Goal: Information Seeking & Learning: Find specific fact

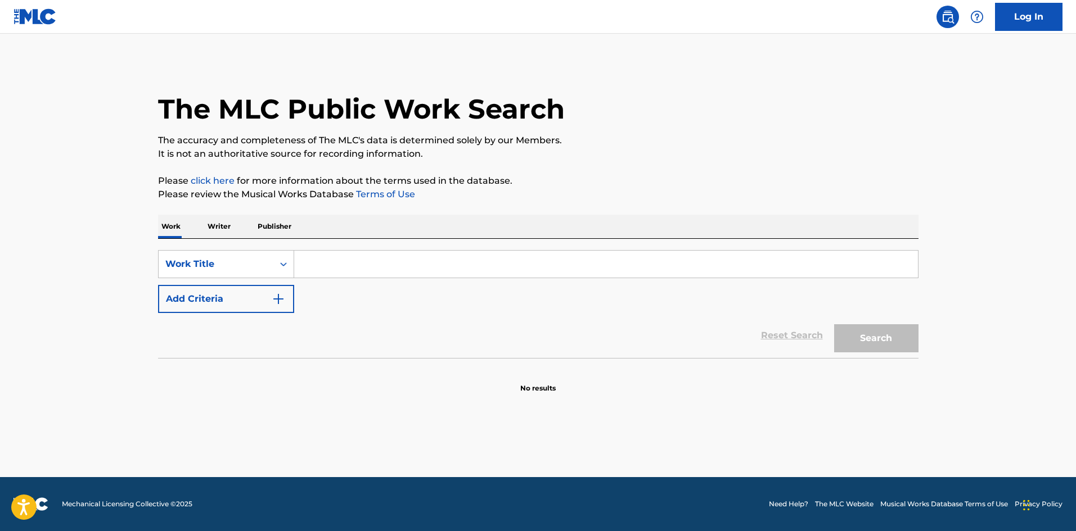
click at [393, 259] on input "Search Form" at bounding box center [606, 264] width 624 height 27
type input "BELIEVE IN MAGIC"
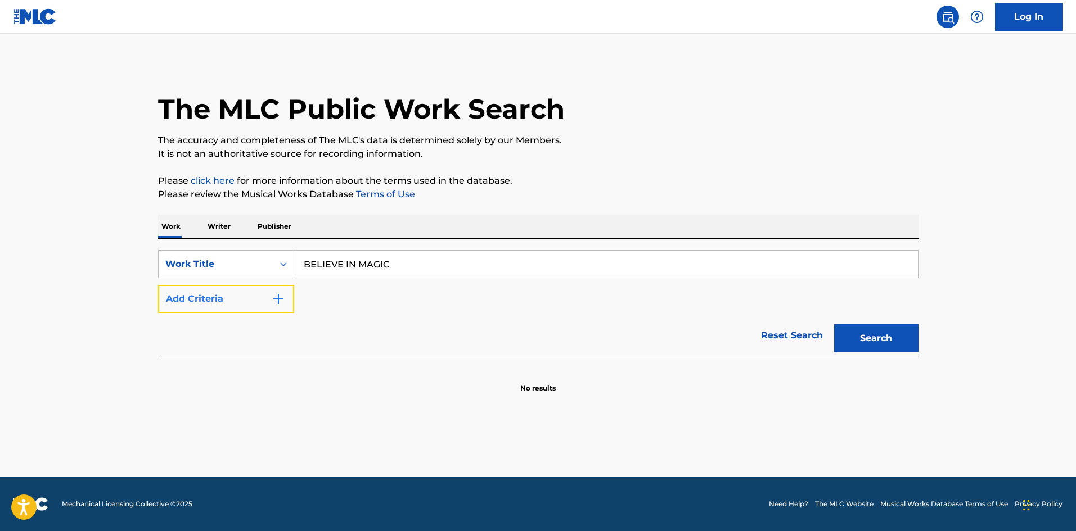
click at [282, 291] on button "Add Criteria" at bounding box center [226, 299] width 136 height 28
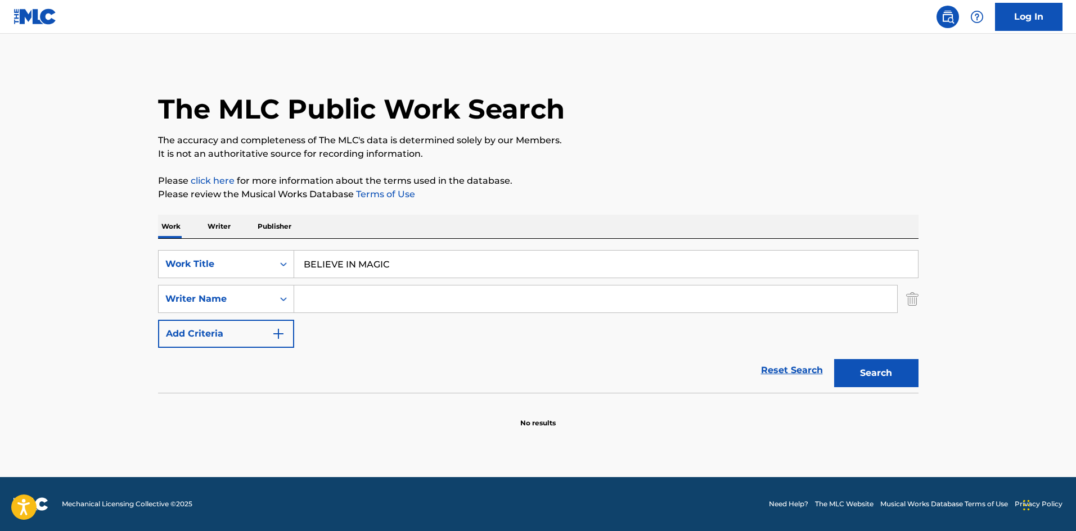
click at [359, 287] on input "Search Form" at bounding box center [595, 299] width 603 height 27
paste input "DARIUS"
type input "DARIUS"
click at [889, 367] on button "Search" at bounding box center [876, 373] width 84 height 28
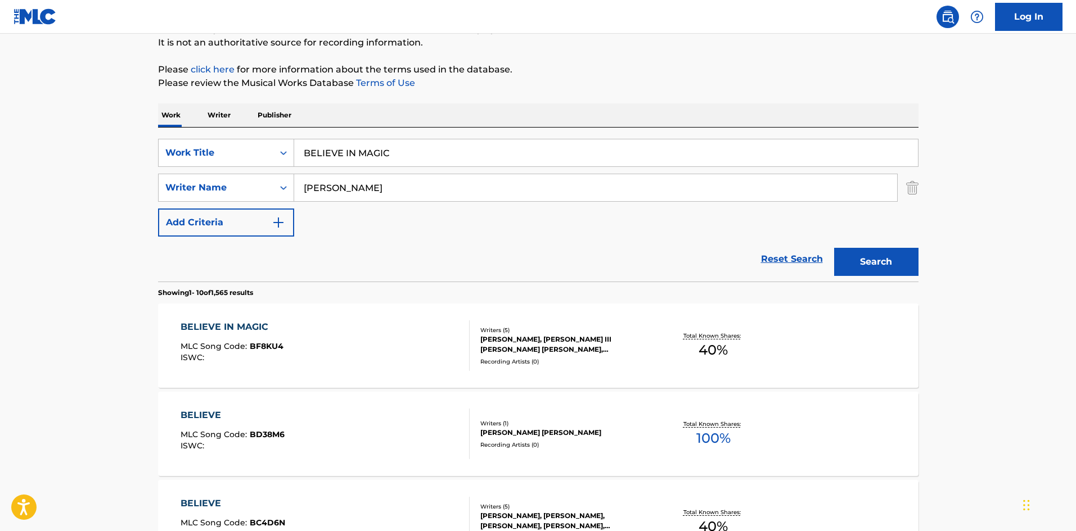
scroll to position [112, 0]
click at [333, 332] on div "BELIEVE IN MAGIC MLC Song Code : BF8KU4 ISWC :" at bounding box center [325, 344] width 289 height 51
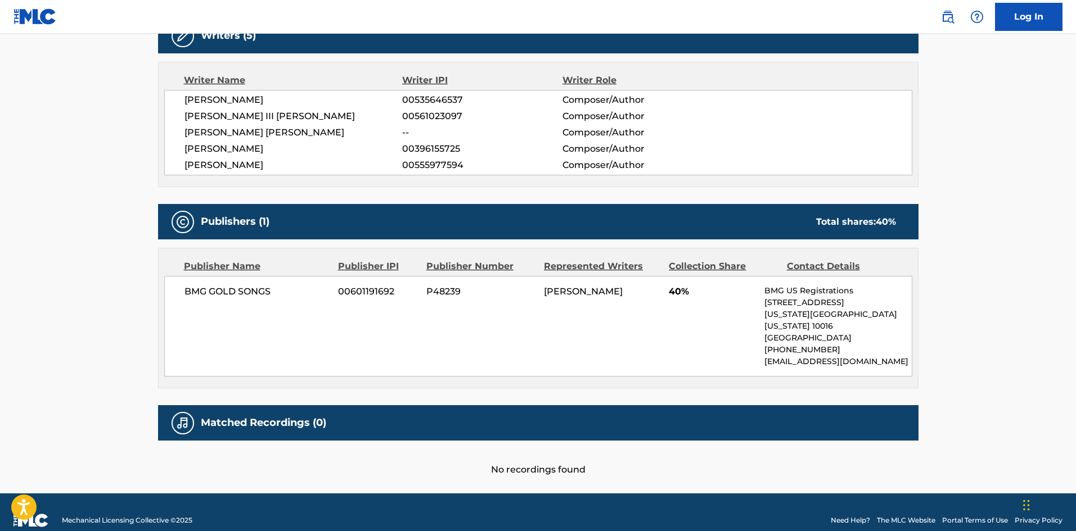
scroll to position [382, 0]
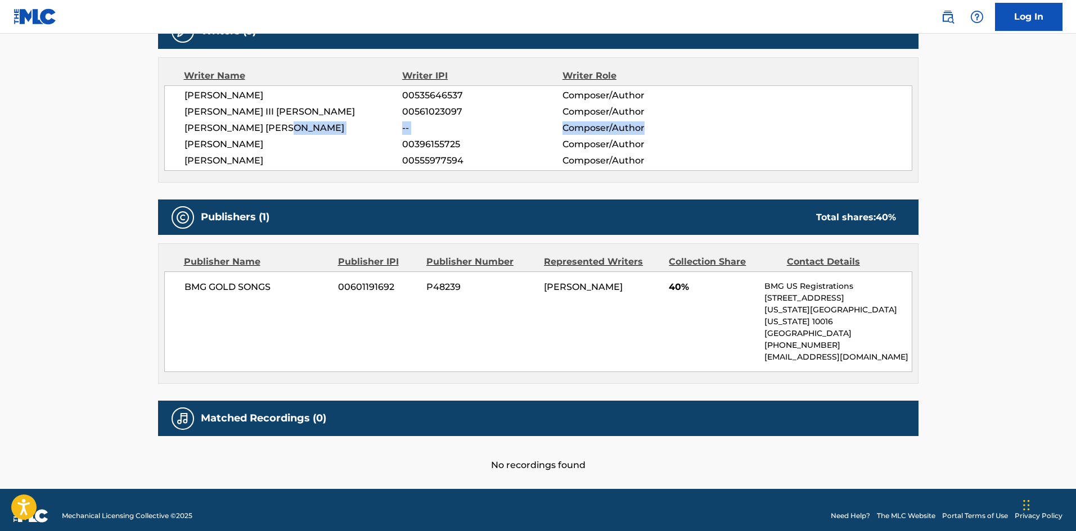
drag, startPoint x: 415, startPoint y: 130, endPoint x: 723, endPoint y: 125, distance: 308.2
click at [723, 125] on div "CARLOS DANIEL MUNOZ -- Composer/Author" at bounding box center [547, 127] width 727 height 13
click at [252, 285] on span "BMG GOLD SONGS" at bounding box center [257, 287] width 146 height 13
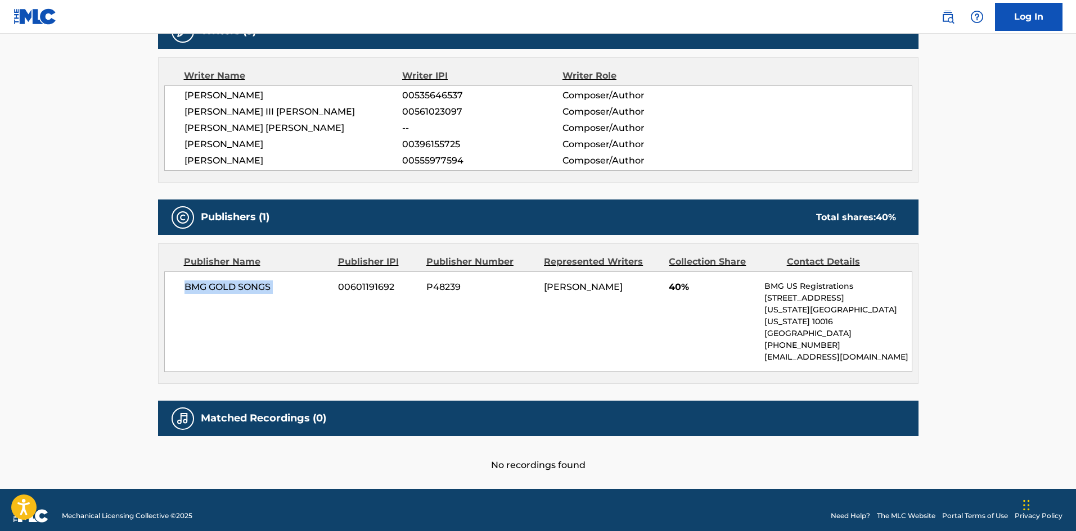
copy div "BMG GOLD SONGS"
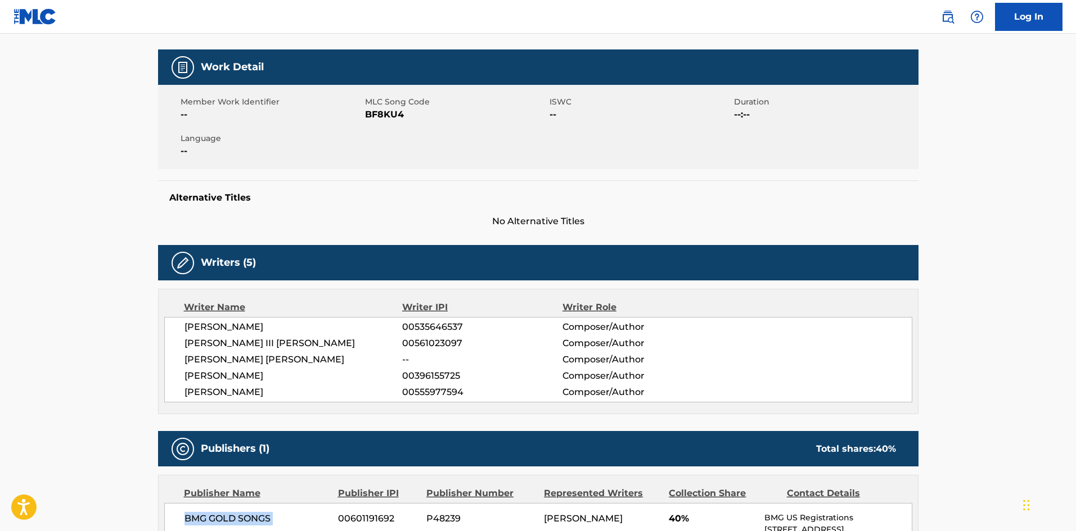
scroll to position [0, 0]
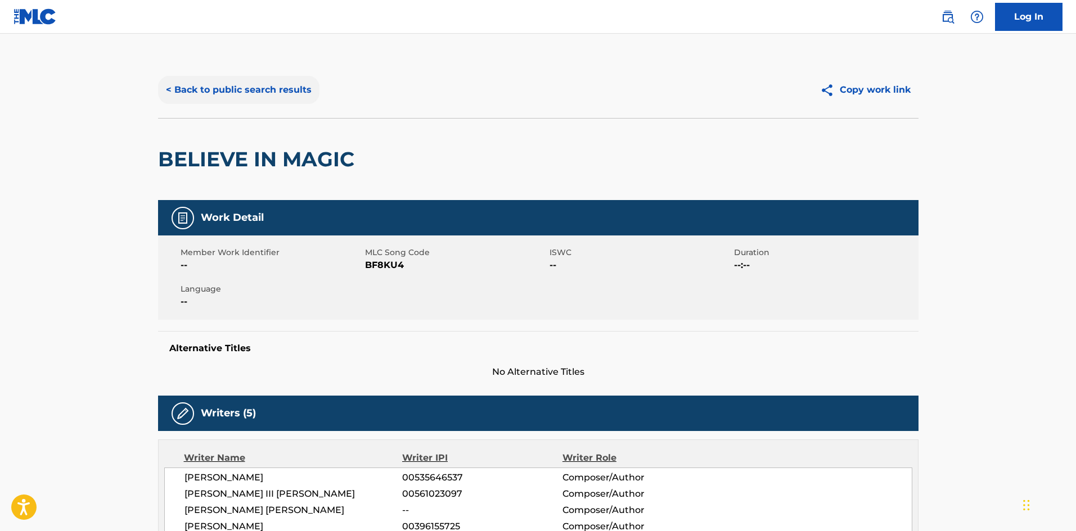
click at [231, 90] on button "< Back to public search results" at bounding box center [238, 90] width 161 height 28
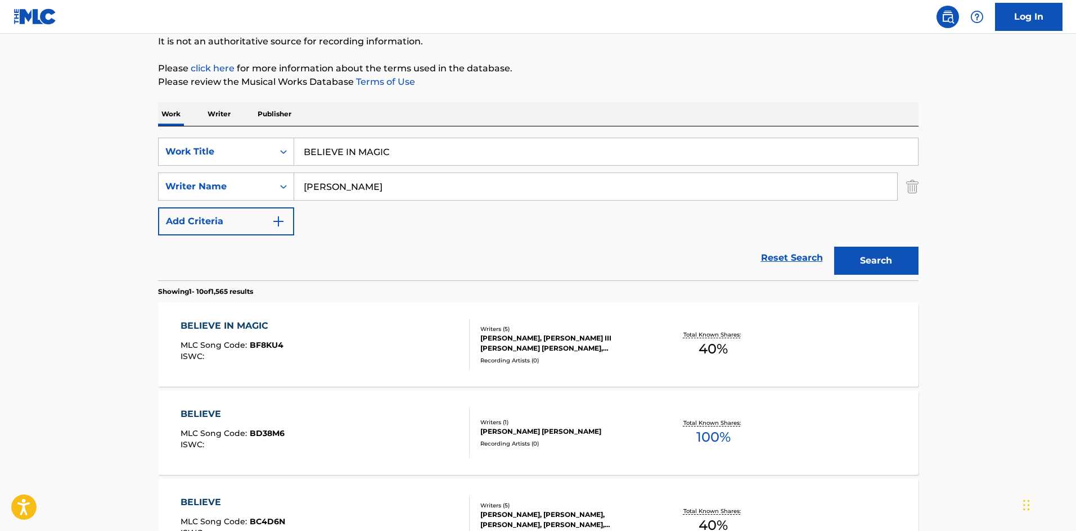
click at [358, 147] on input "BELIEVE IN MAGIC" at bounding box center [606, 151] width 624 height 27
paste input "CRY YOUR TEARS ON ME"
type input "CRY YOUR TEARS ON ME"
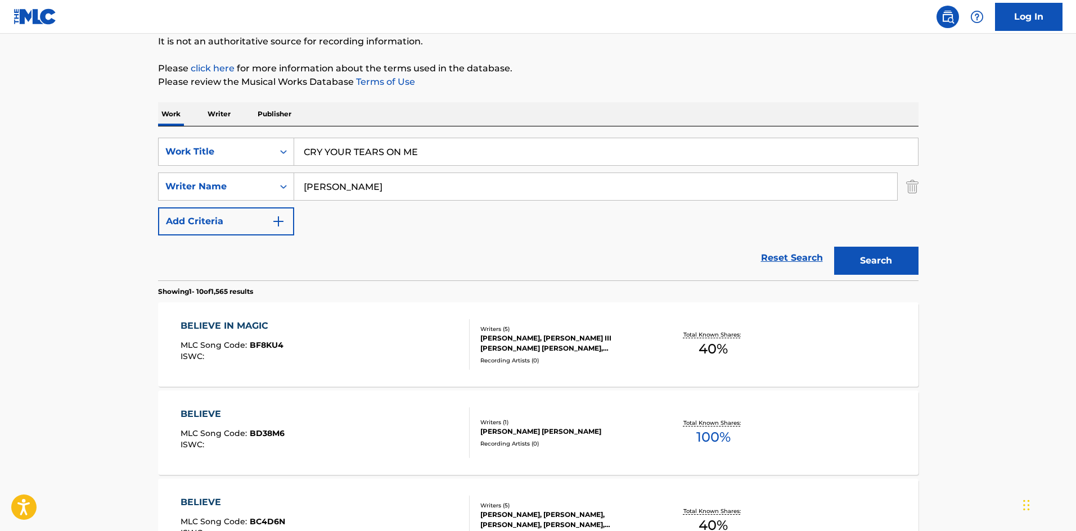
click at [371, 196] on input "DARIUS" at bounding box center [595, 186] width 603 height 27
type input "morrison"
click at [834, 247] on button "Search" at bounding box center [876, 261] width 84 height 28
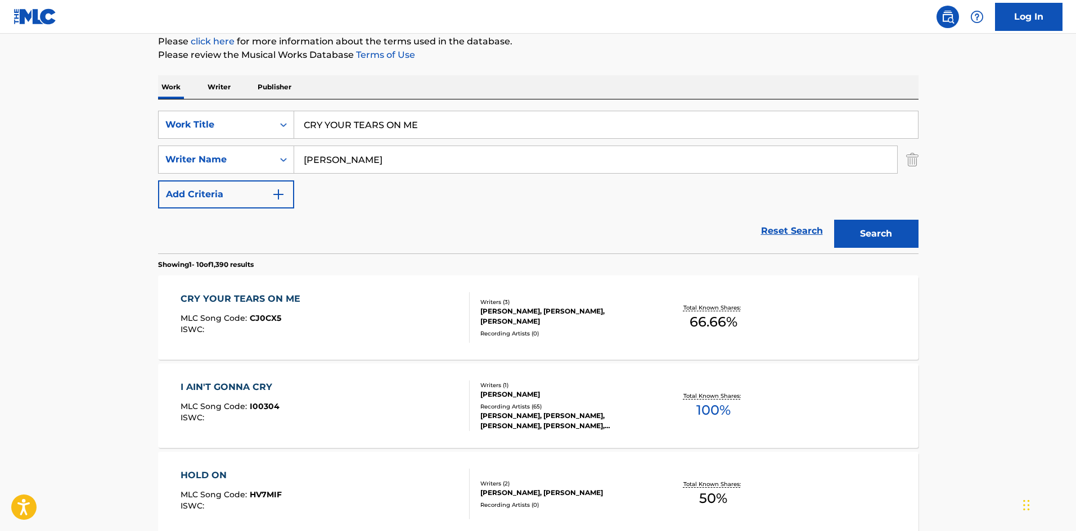
scroll to position [169, 0]
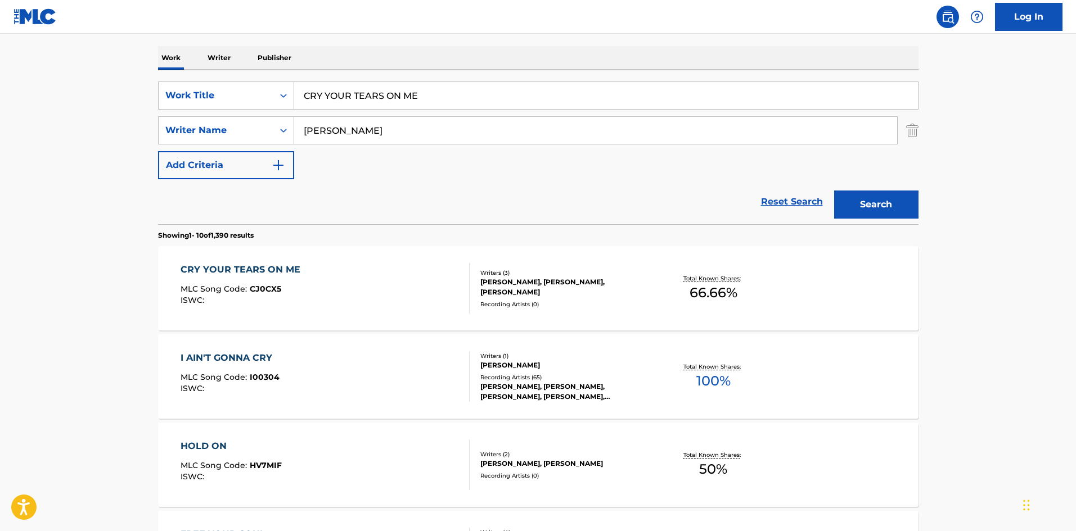
click at [384, 294] on div "CRY YOUR TEARS ON ME MLC Song Code : CJ0CX5 ISWC :" at bounding box center [325, 288] width 289 height 51
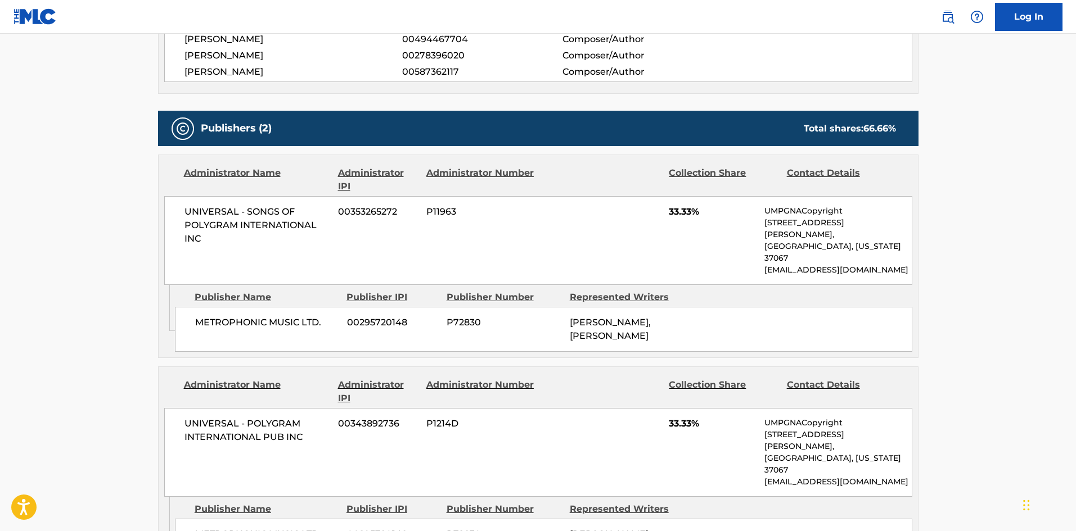
scroll to position [337, 0]
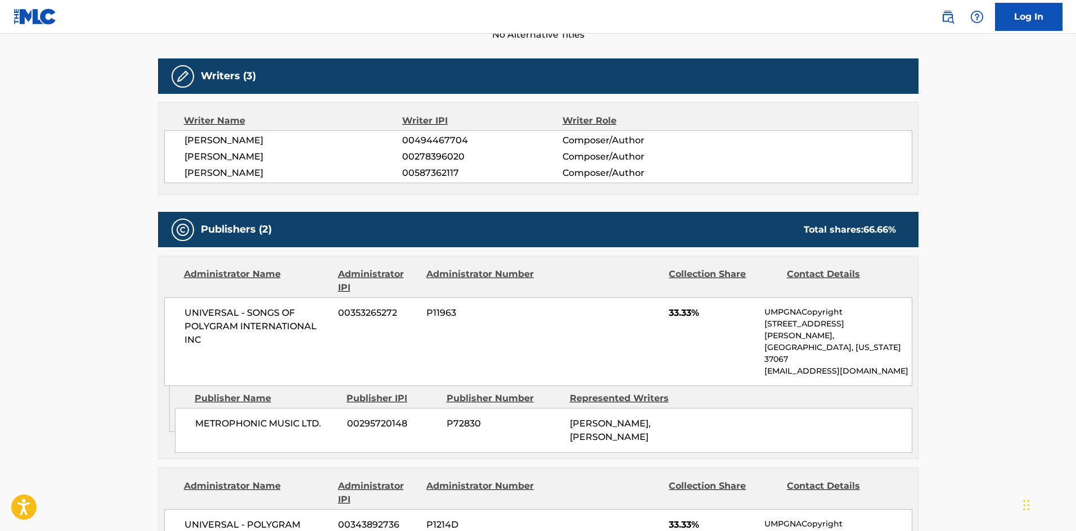
click at [418, 145] on span "00494467704" at bounding box center [482, 140] width 160 height 13
copy span "00494467704"
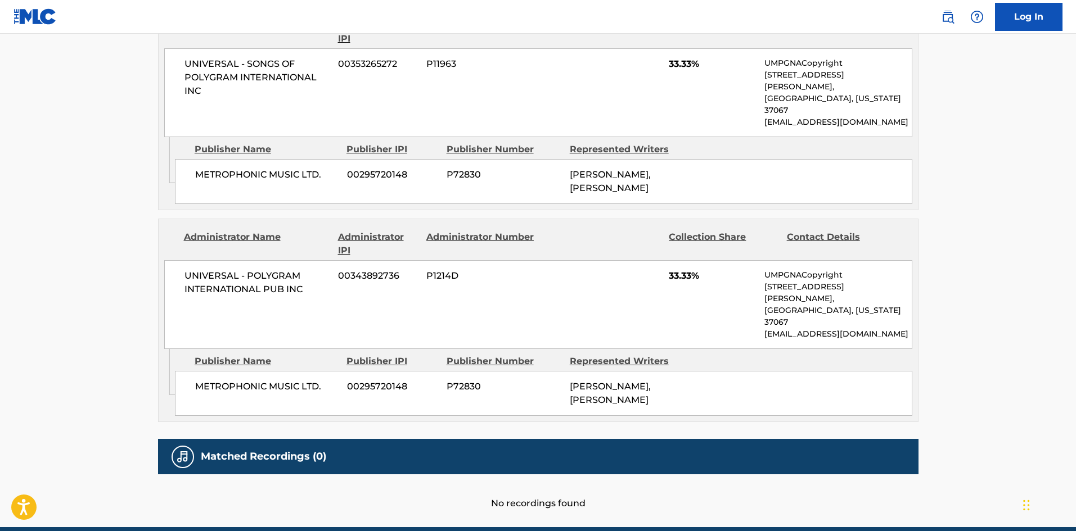
scroll to position [589, 0]
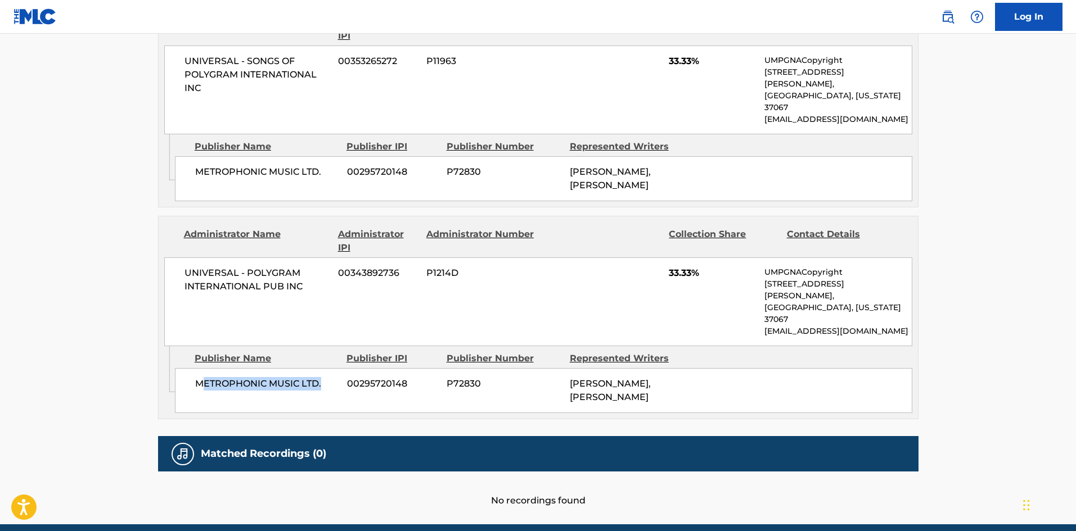
drag, startPoint x: 325, startPoint y: 339, endPoint x: 203, endPoint y: 339, distance: 122.0
click at [203, 377] on span "METROPHONIC MUSIC LTD." at bounding box center [266, 383] width 143 height 13
click at [249, 368] on div "METROPHONIC MUSIC LTD. 00295720148 P72830 KJETIL MOERLAND, PAUL MEEHAN" at bounding box center [543, 390] width 737 height 45
click at [243, 377] on span "METROPHONIC MUSIC LTD." at bounding box center [266, 383] width 143 height 13
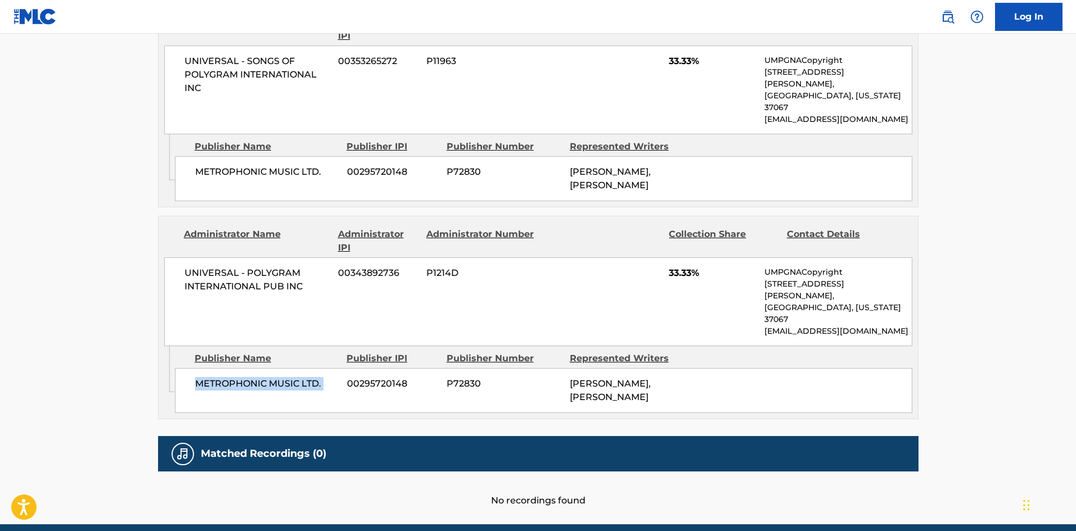
click at [243, 377] on span "METROPHONIC MUSIC LTD." at bounding box center [266, 383] width 143 height 13
copy div "METROPHONIC MUSIC LTD."
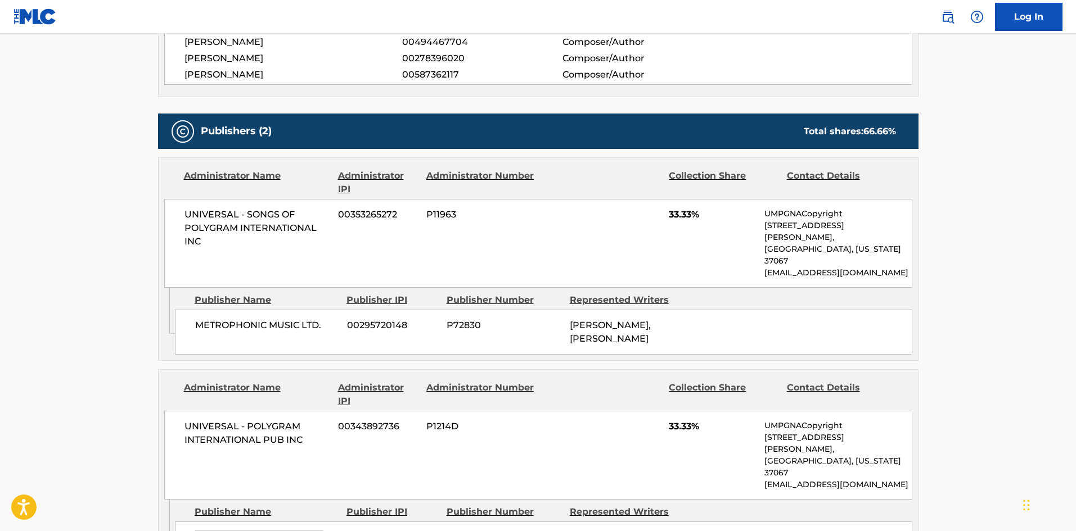
scroll to position [533, 0]
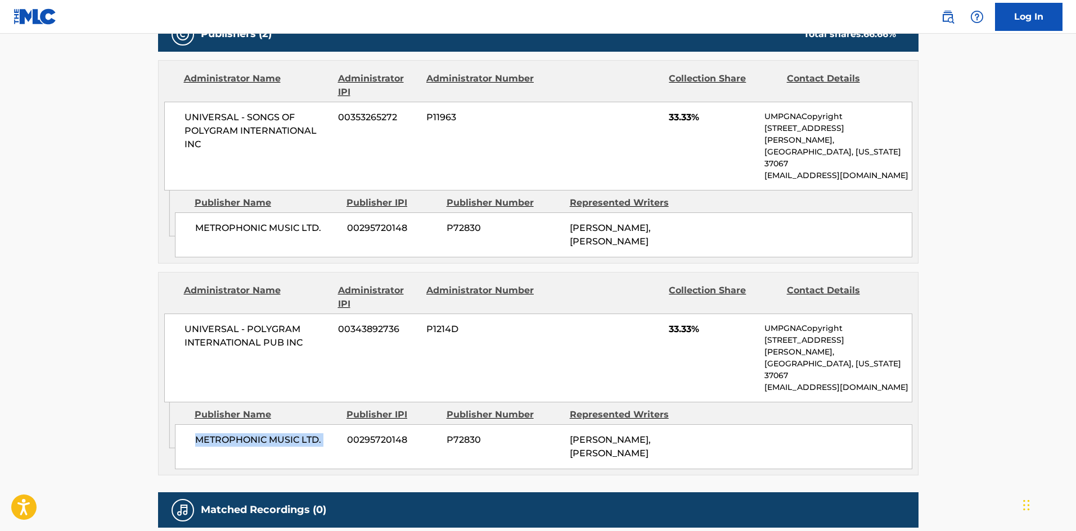
click at [225, 222] on span "METROPHONIC MUSIC LTD." at bounding box center [266, 228] width 143 height 13
copy div "METROPHONIC MUSIC LTD."
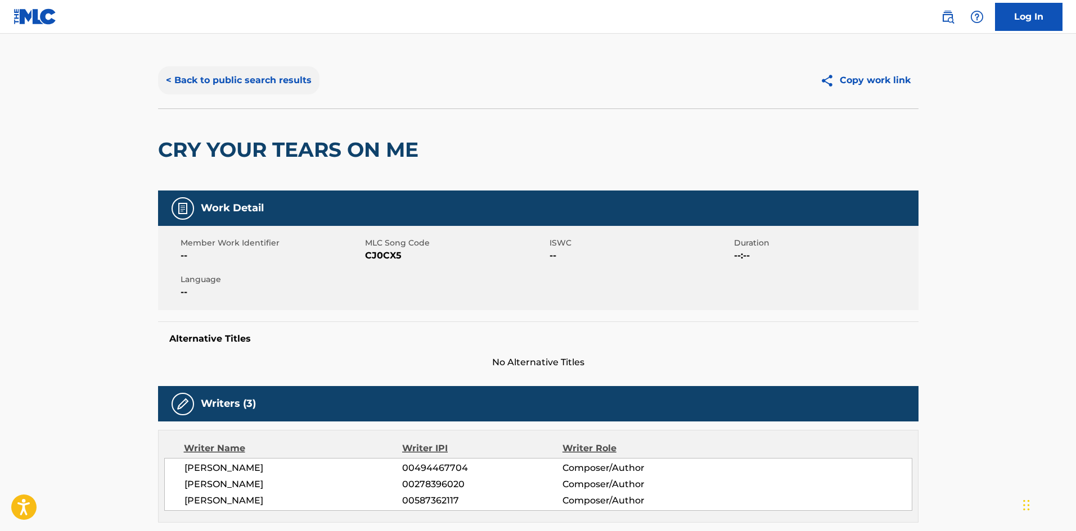
scroll to position [0, 0]
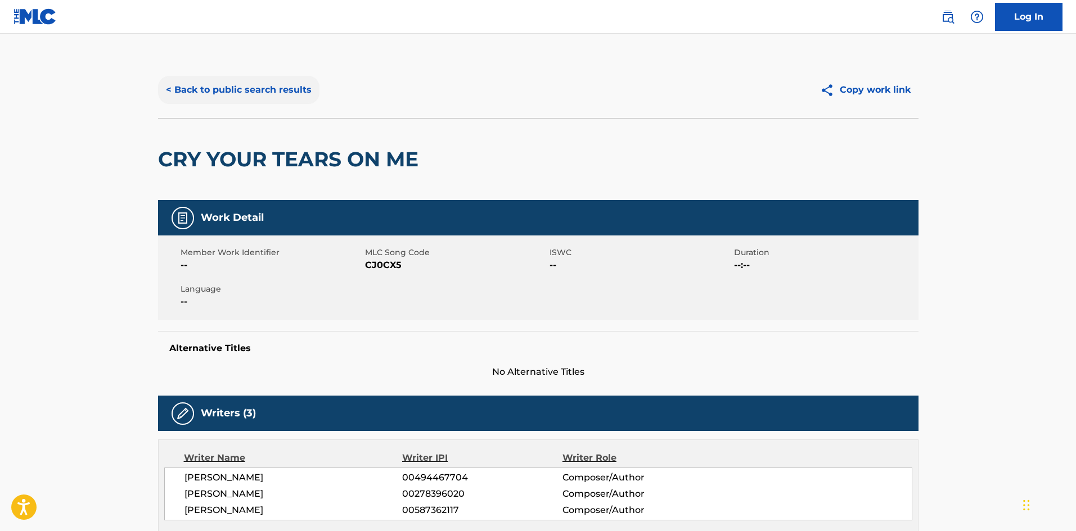
click at [268, 94] on button "< Back to public search results" at bounding box center [238, 90] width 161 height 28
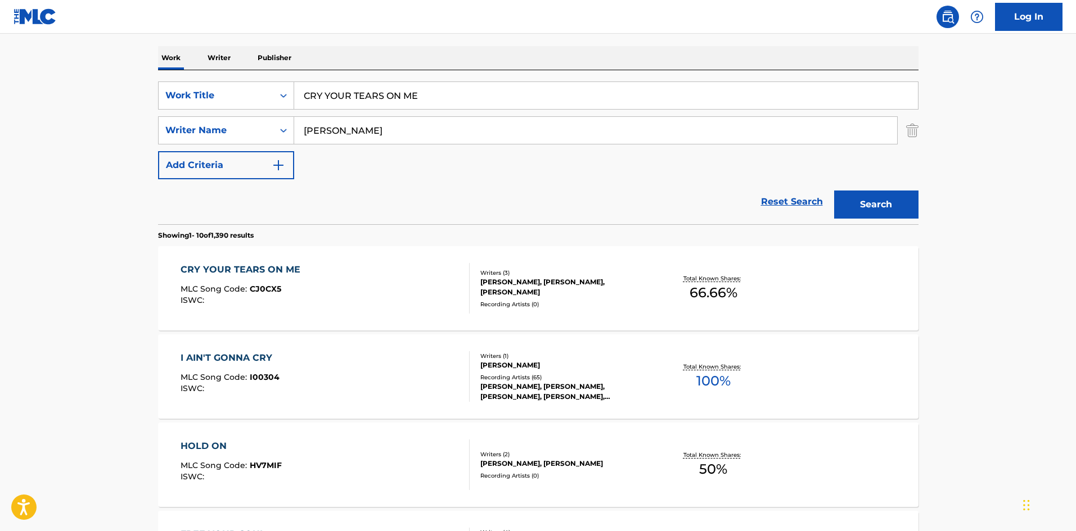
click at [374, 127] on input "morrison" at bounding box center [595, 130] width 603 height 27
click at [389, 98] on input "CRY YOUR TEARS ON ME" at bounding box center [606, 95] width 624 height 27
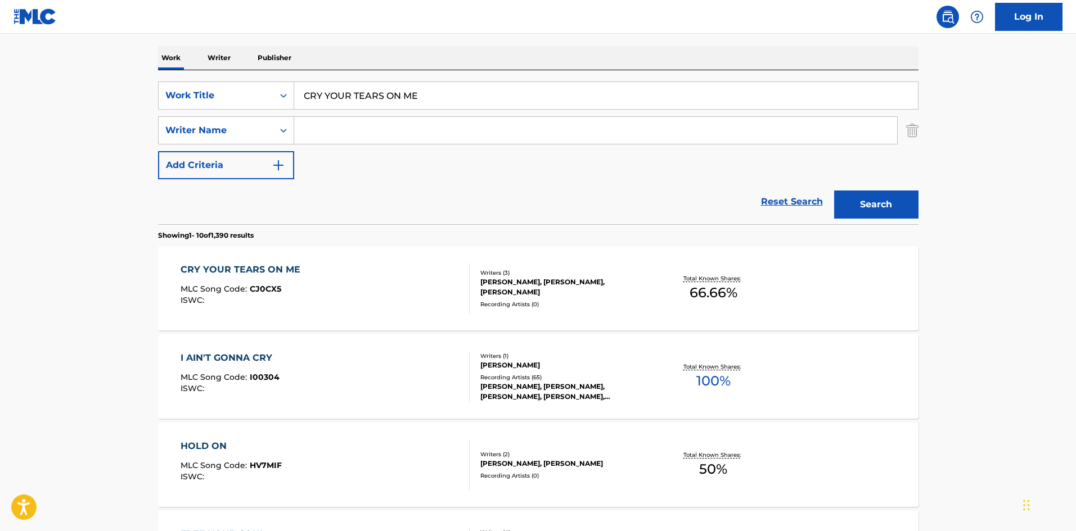
paste input "SWIFTLY THE BLADE WILL FALL"
click at [889, 199] on button "Search" at bounding box center [876, 205] width 84 height 28
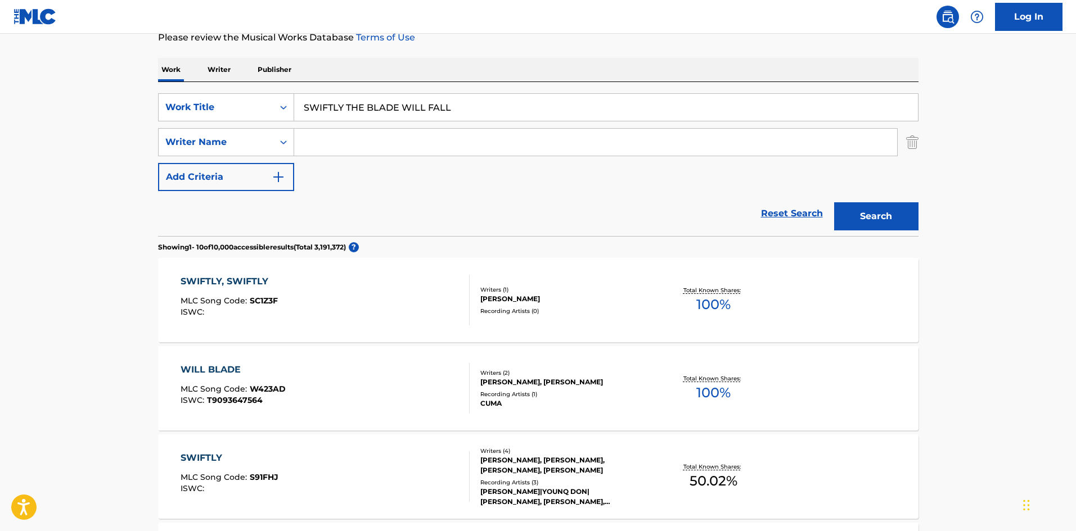
scroll to position [225, 0]
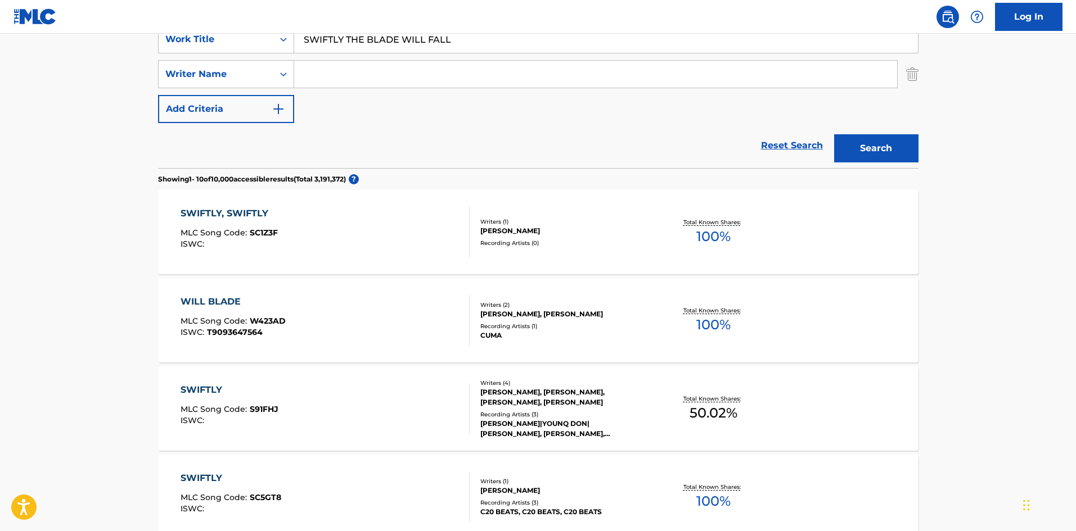
click at [373, 44] on input "SWIFTLY THE BLADE WILL FALL" at bounding box center [606, 39] width 624 height 27
paste input "BUFFET ON LIVING BODY PARTS"
type input "BUFFET ON LIVING BODY PARTS"
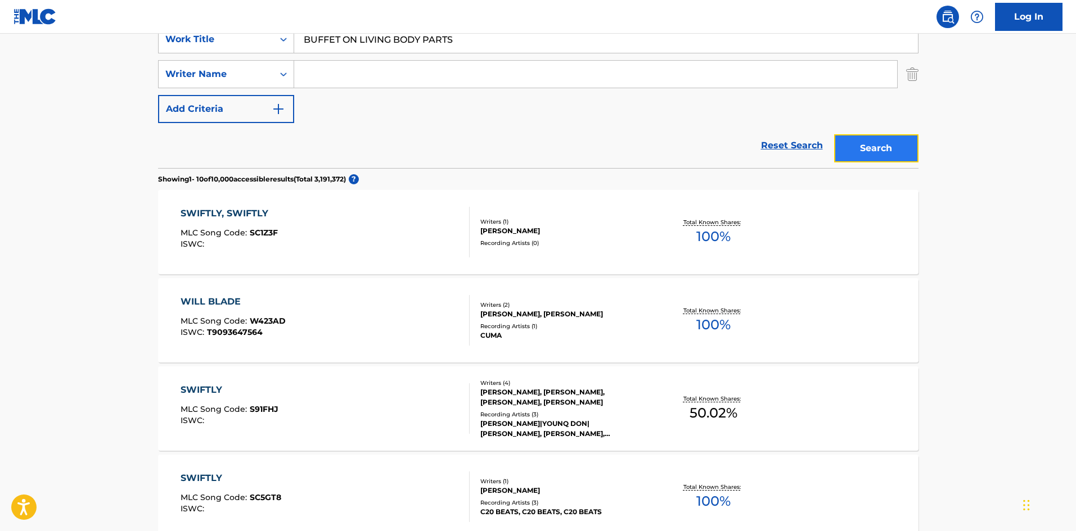
click at [886, 150] on button "Search" at bounding box center [876, 148] width 84 height 28
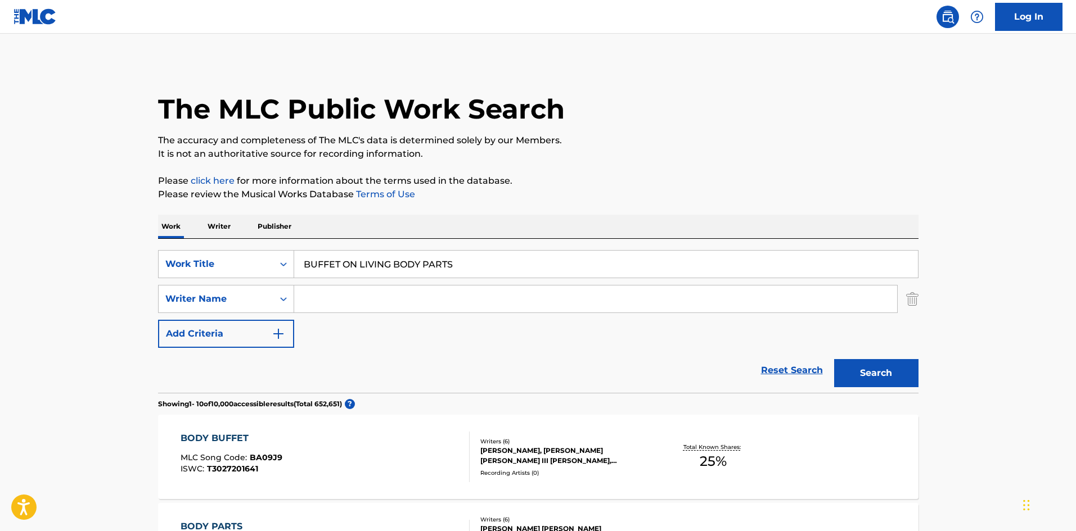
click at [435, 272] on input "BUFFET ON LIVING BODY PARTS" at bounding box center [606, 264] width 624 height 27
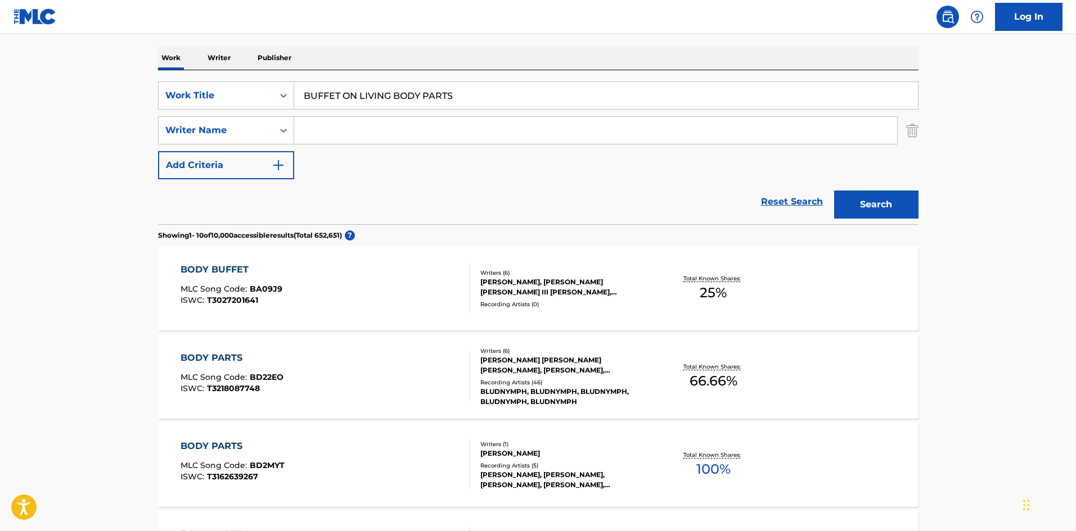
click at [314, 277] on div "BODY BUFFET MLC Song Code : BA09J9 ISWC : T3027201641" at bounding box center [325, 288] width 289 height 51
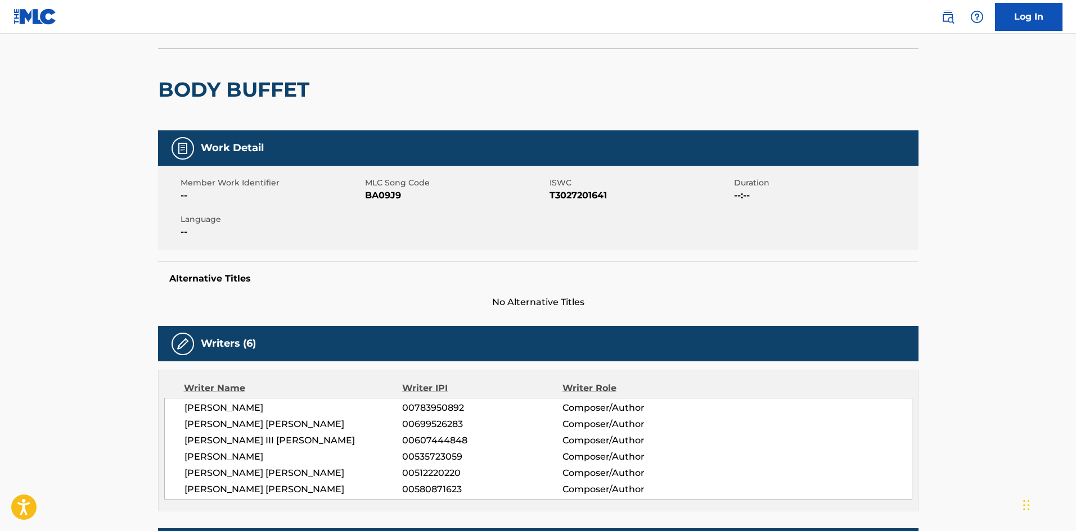
scroll to position [225, 0]
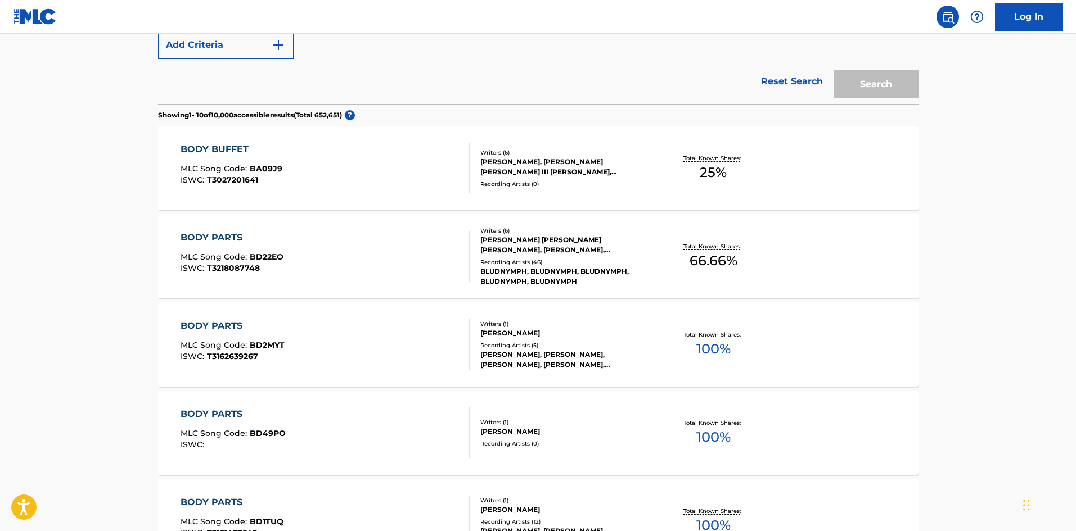
scroll to position [169, 0]
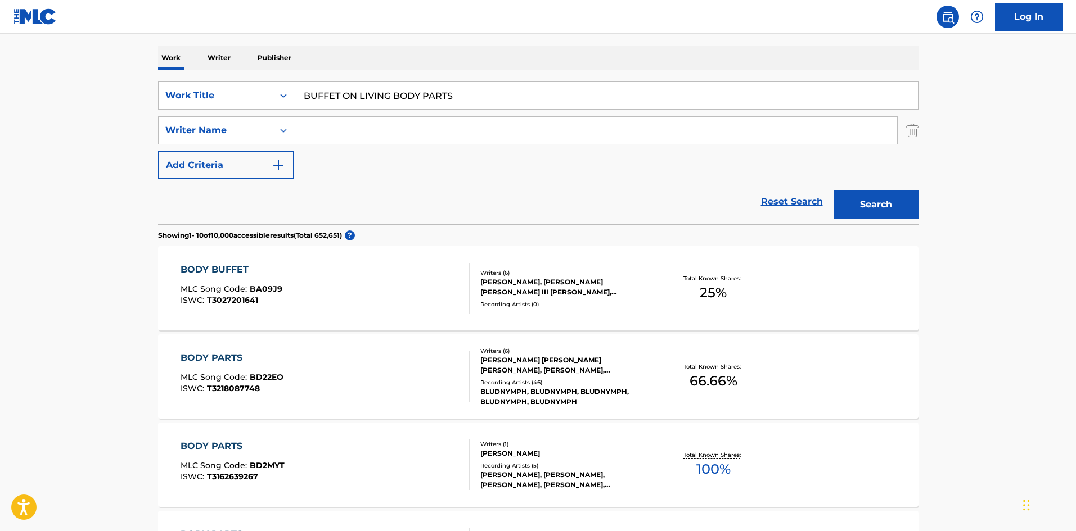
click at [350, 83] on input "BUFFET ON LIVING BODY PARTS" at bounding box center [606, 95] width 624 height 27
paste input "I AM HOGHEAD"
click at [874, 206] on button "Search" at bounding box center [876, 205] width 84 height 28
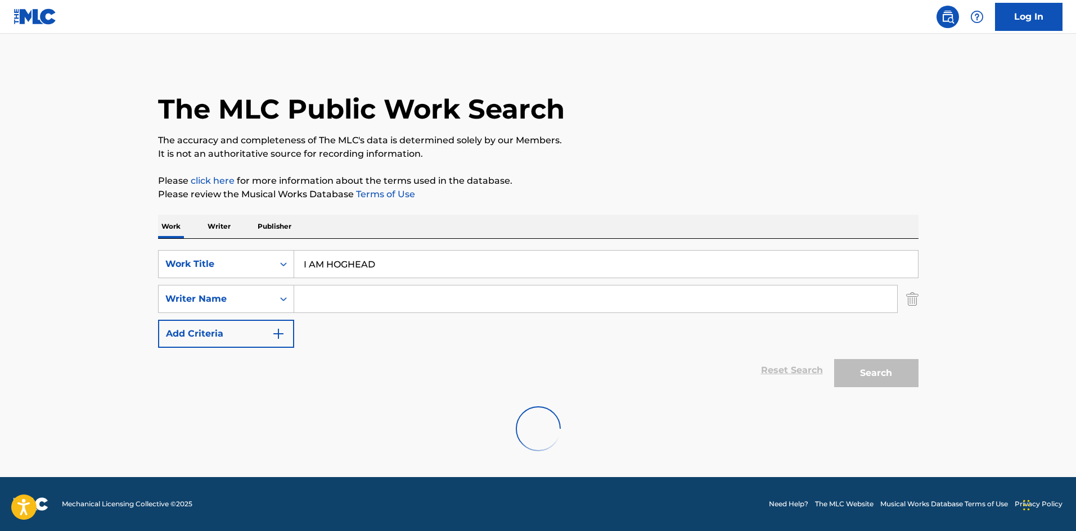
scroll to position [0, 0]
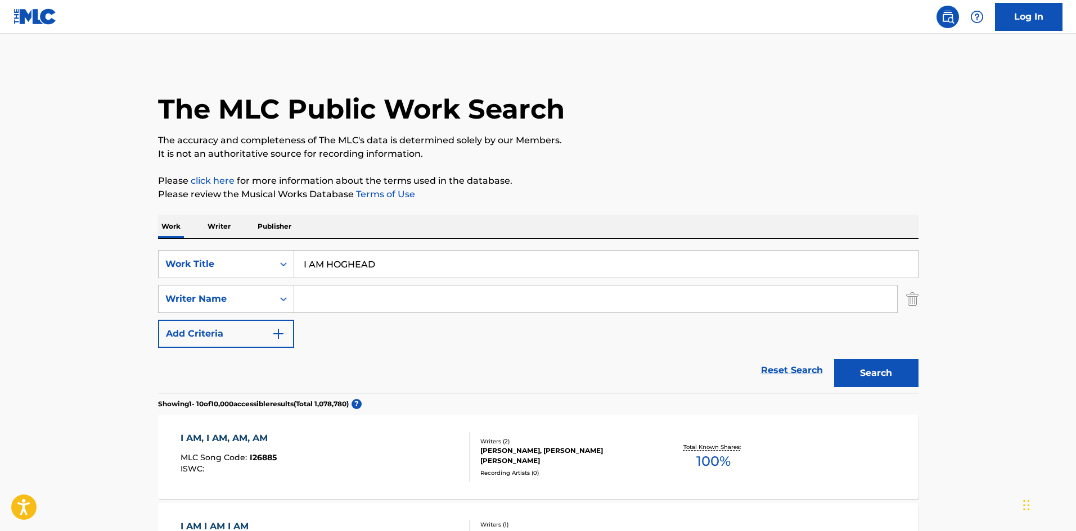
click at [384, 261] on input "I AM HOGHEAD" at bounding box center [606, 264] width 624 height 27
paste input "A PLACE TO BURY STRANGERS"
type input "A PLACE TO BURY STRANGERS"
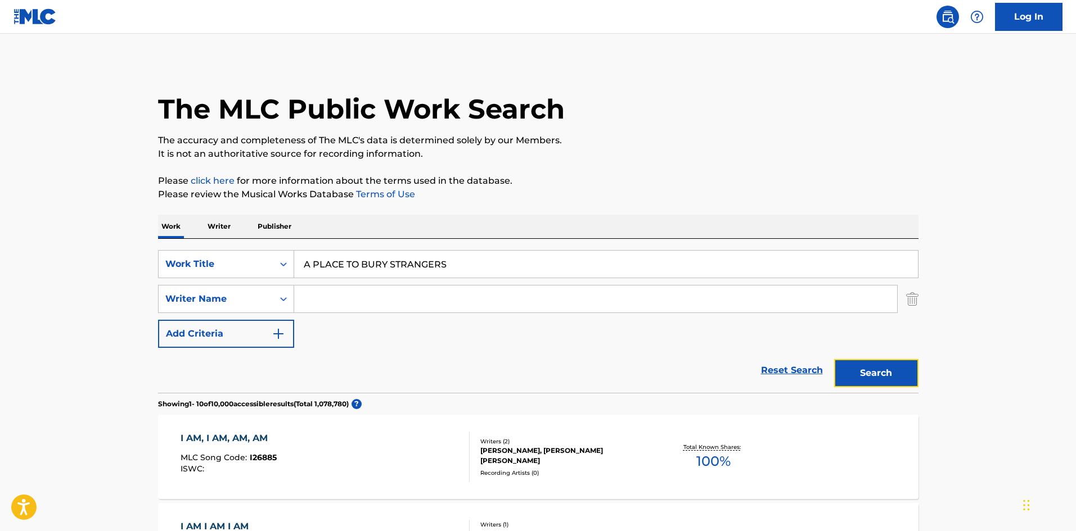
click at [874, 362] on button "Search" at bounding box center [876, 373] width 84 height 28
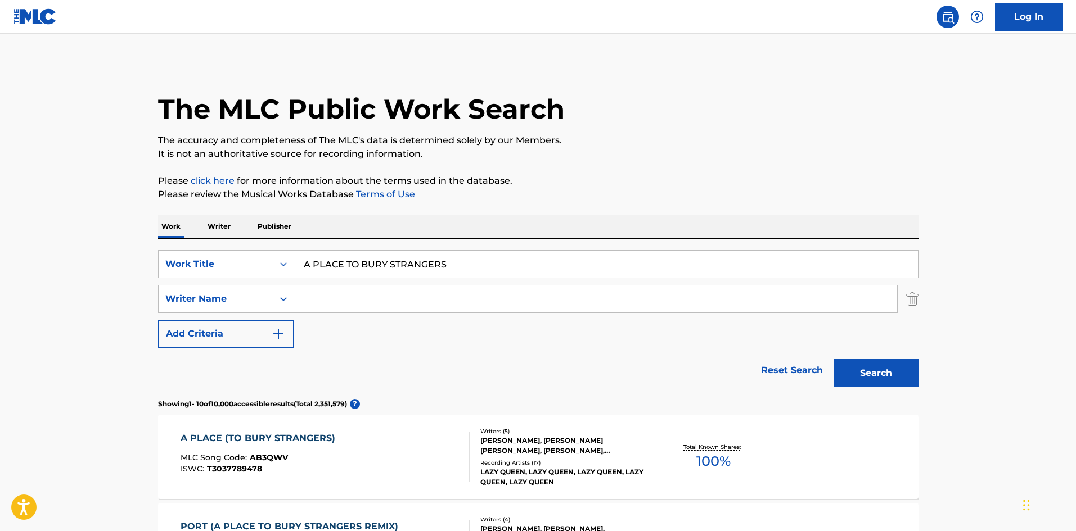
click at [418, 259] on input "A PLACE TO BURY STRANGERS" at bounding box center [606, 264] width 624 height 27
click at [358, 302] on input "Search Form" at bounding box center [595, 299] width 603 height 27
paste input "ACKERMANN OLIVER EDWARD"
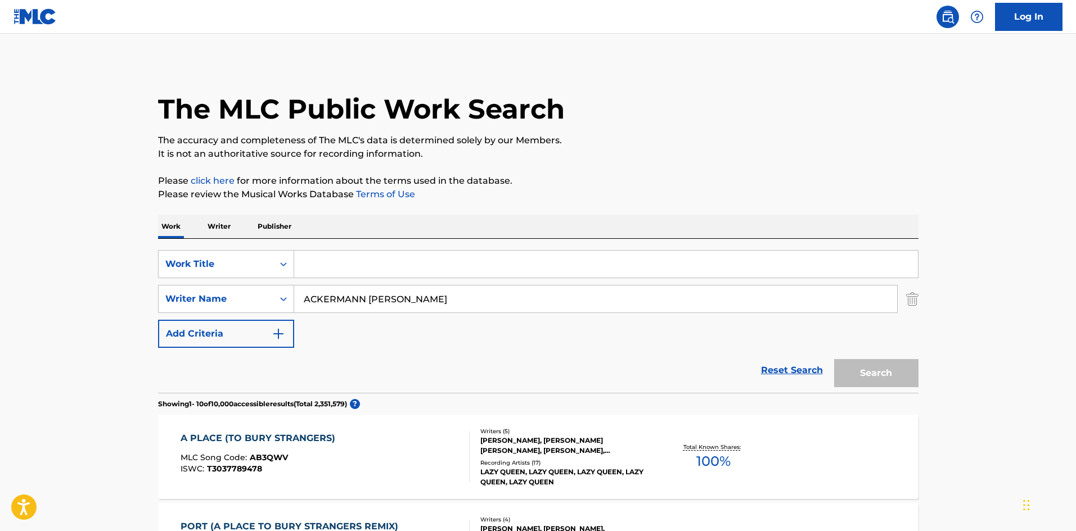
type input "ACKERMANN OLIVER EDWARD"
click at [855, 367] on div "Search" at bounding box center [873, 370] width 90 height 45
click at [258, 261] on div "Work Title" at bounding box center [215, 264] width 101 height 13
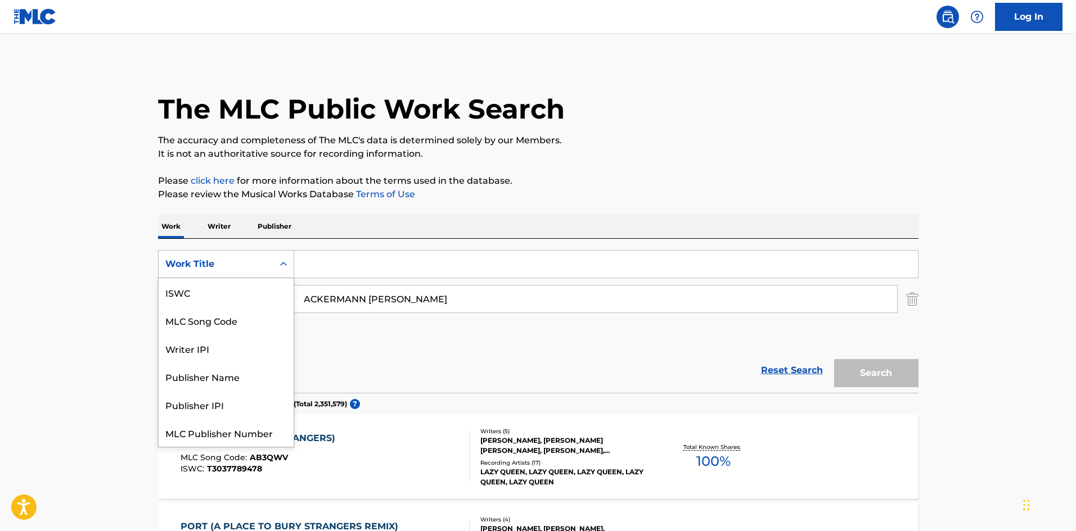
scroll to position [28, 0]
click at [231, 228] on p "Writer" at bounding box center [219, 227] width 30 height 24
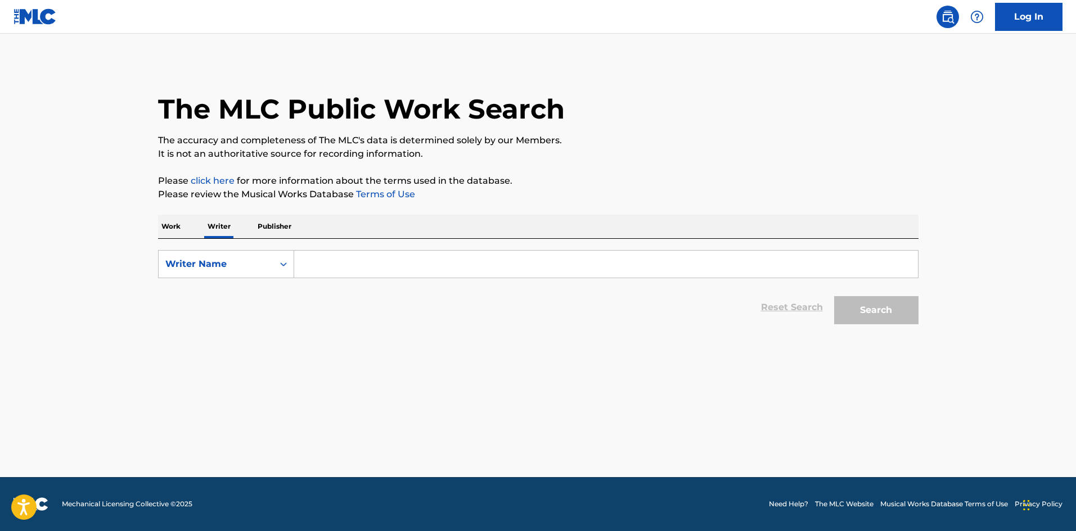
click at [339, 283] on form "SearchWithCriteria7ae4eefd-459d-4725-b6f3-abd6b1995c3b Writer Name Reset Search…" at bounding box center [538, 290] width 760 height 80
click at [343, 270] on input "Search Form" at bounding box center [606, 264] width 624 height 27
paste input "ACKERMANN OLIVER EDWARD"
type input "ACKERMANN OLIVER EDWARD"
click at [880, 304] on button "Search" at bounding box center [876, 310] width 84 height 28
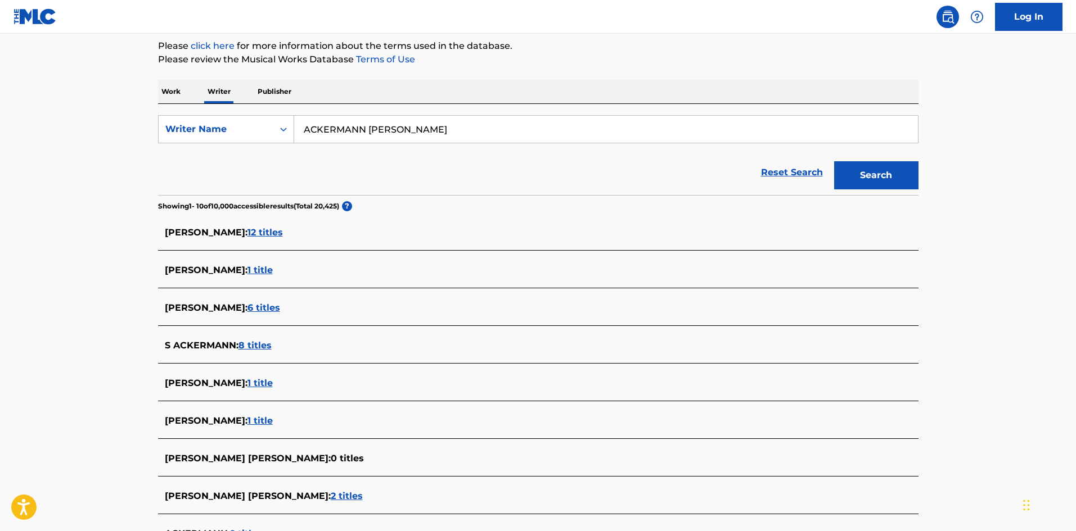
scroll to position [281, 0]
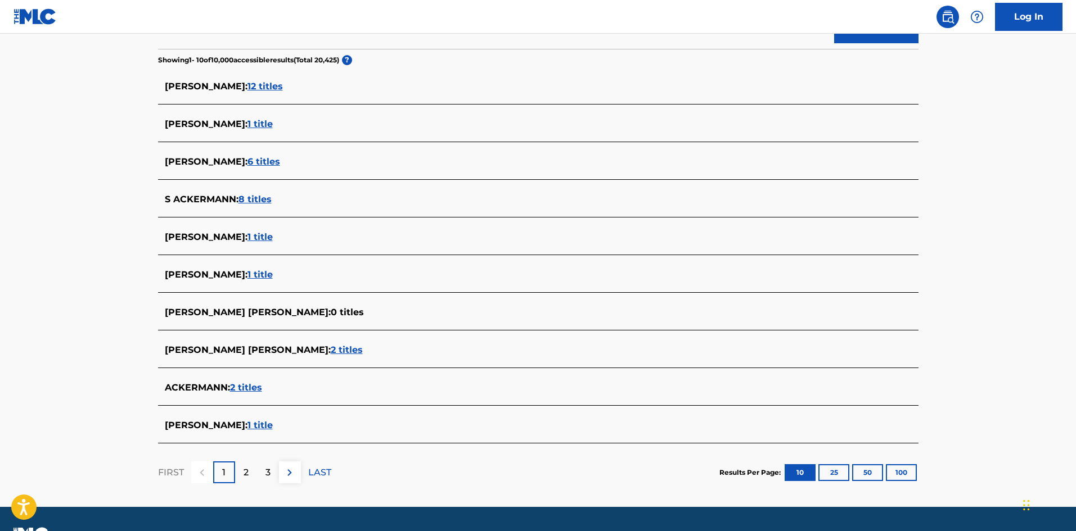
click at [335, 348] on span "2 titles" at bounding box center [347, 350] width 32 height 11
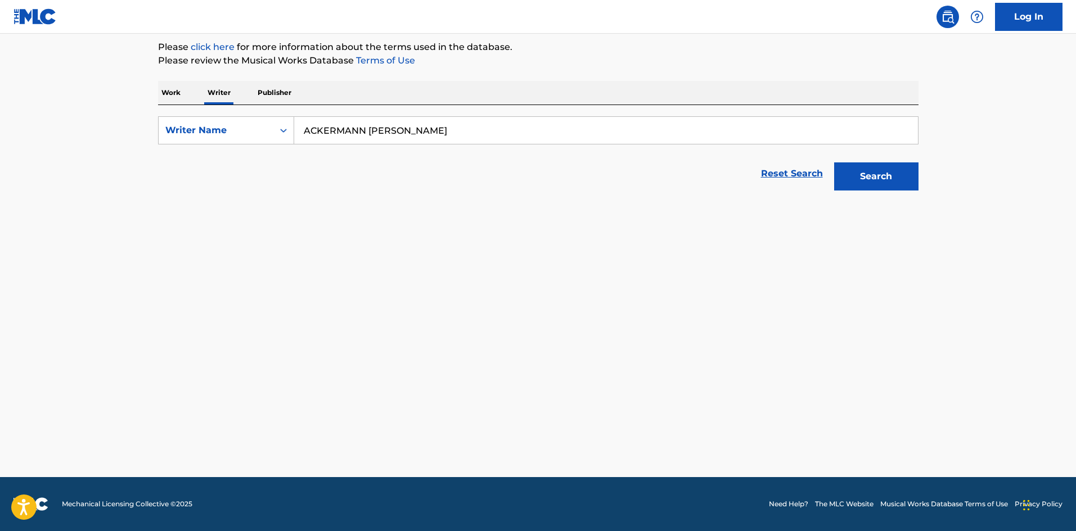
scroll to position [134, 0]
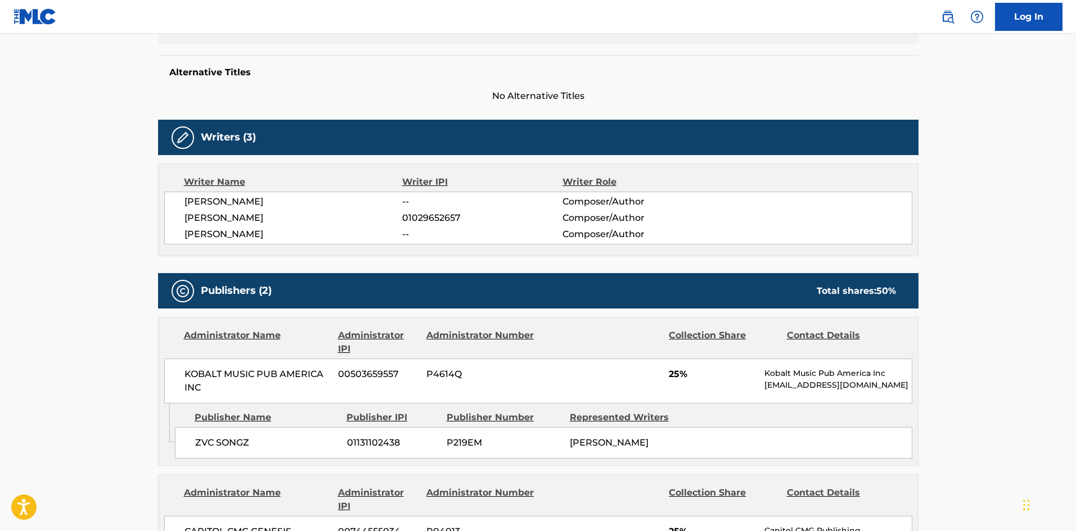
scroll to position [89, 0]
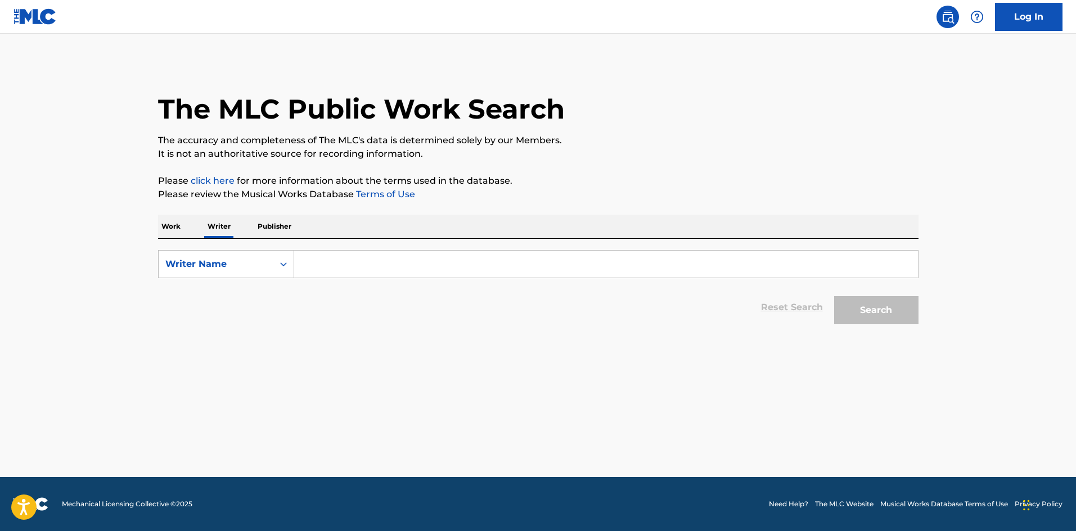
click at [336, 273] on input "Search Form" at bounding box center [606, 264] width 624 height 27
paste input "ACKERMANN OLIVER EDWARD"
type input "ACKERMANN OLIVER EDWARD"
click at [896, 308] on button "Search" at bounding box center [876, 310] width 84 height 28
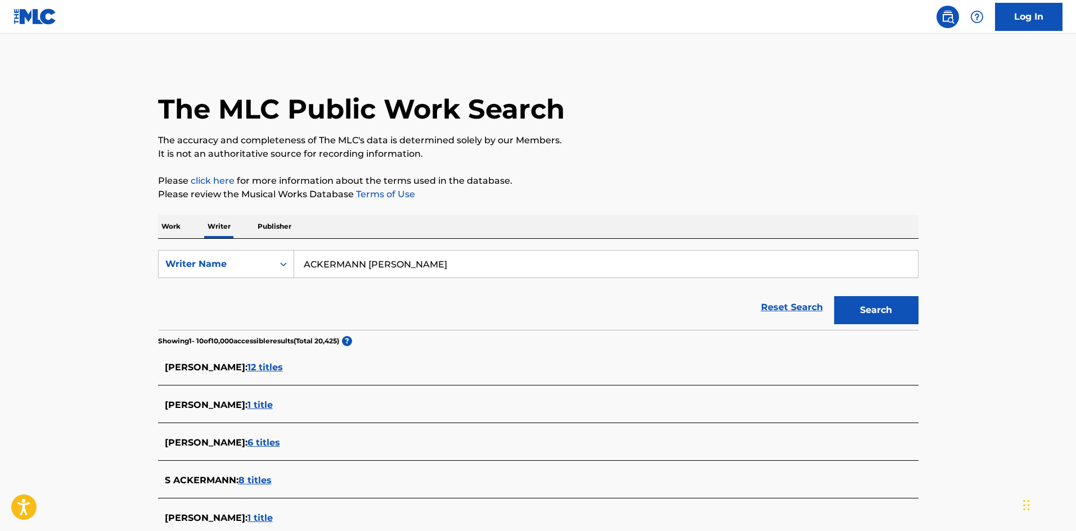
click at [277, 367] on span "12 titles" at bounding box center [264, 367] width 35 height 11
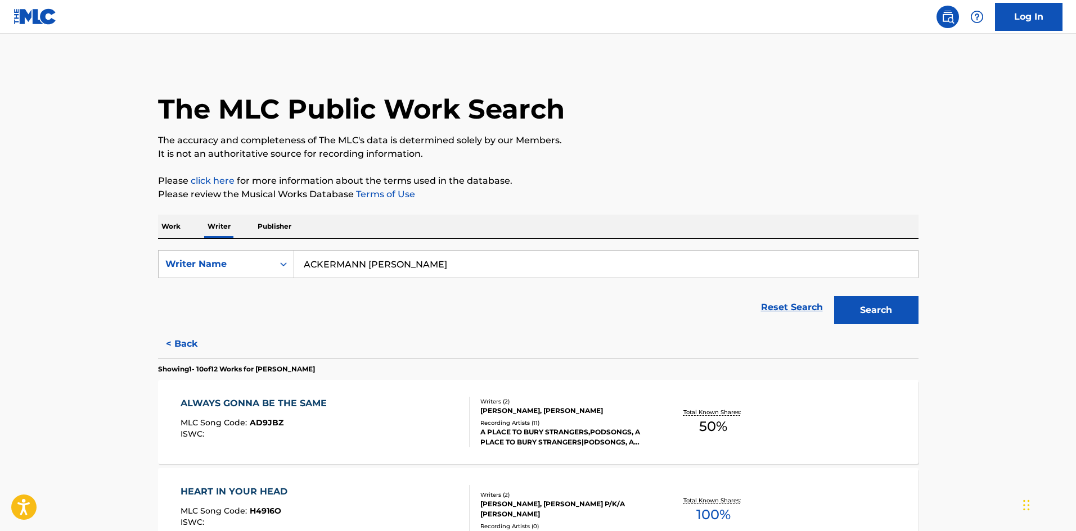
click at [181, 223] on p "Work" at bounding box center [171, 227] width 26 height 24
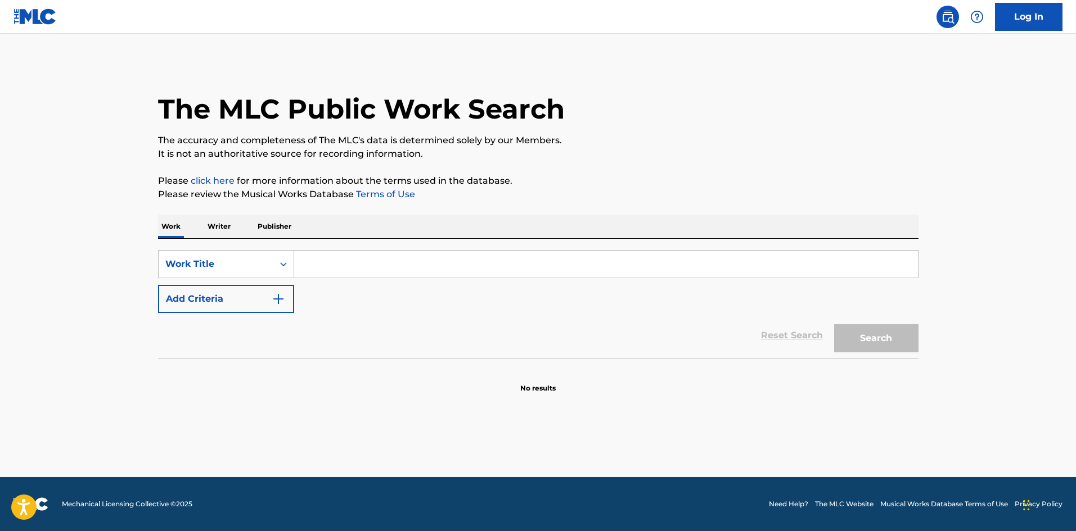
click at [372, 259] on input "Search Form" at bounding box center [606, 264] width 624 height 27
type input "ACT YOUR AGE"
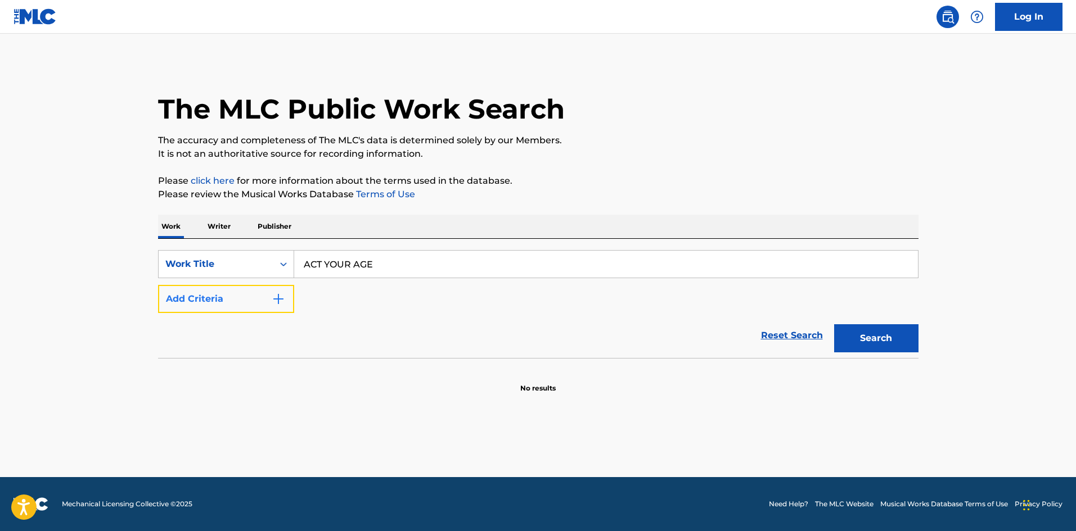
click at [222, 303] on button "Add Criteria" at bounding box center [226, 299] width 136 height 28
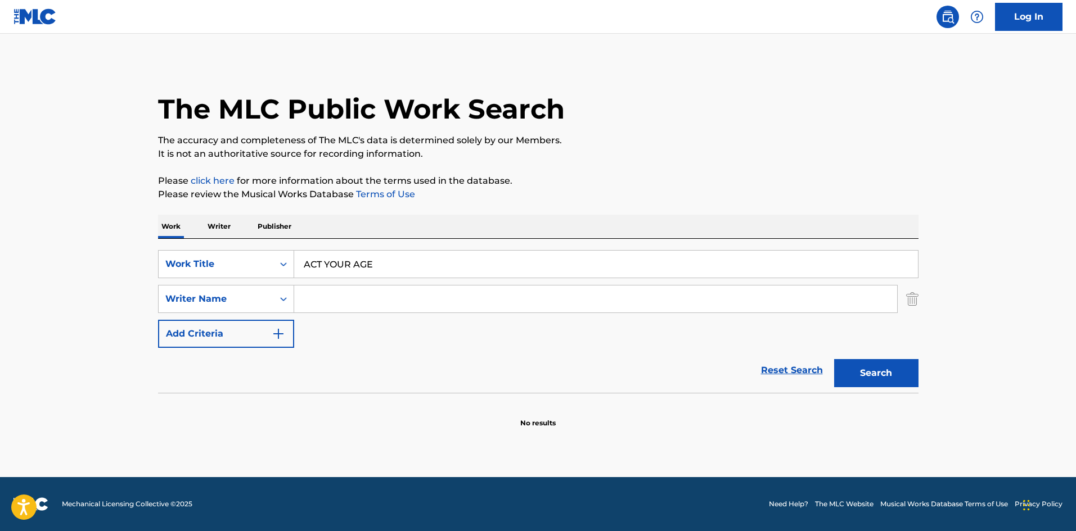
click at [346, 294] on input "Search Form" at bounding box center [595, 299] width 603 height 27
type input "ACKERMANN"
click at [834, 359] on button "Search" at bounding box center [876, 373] width 84 height 28
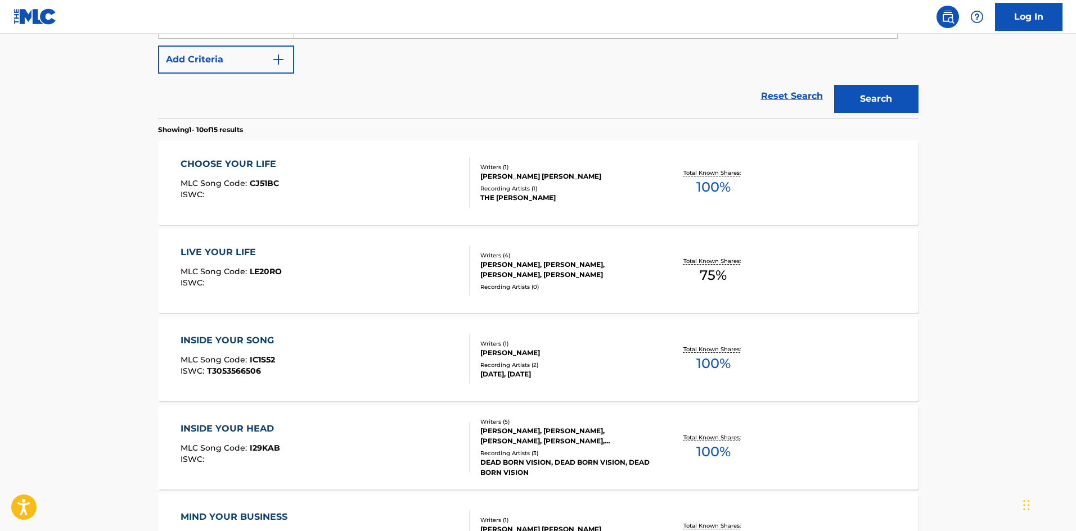
scroll to position [281, 0]
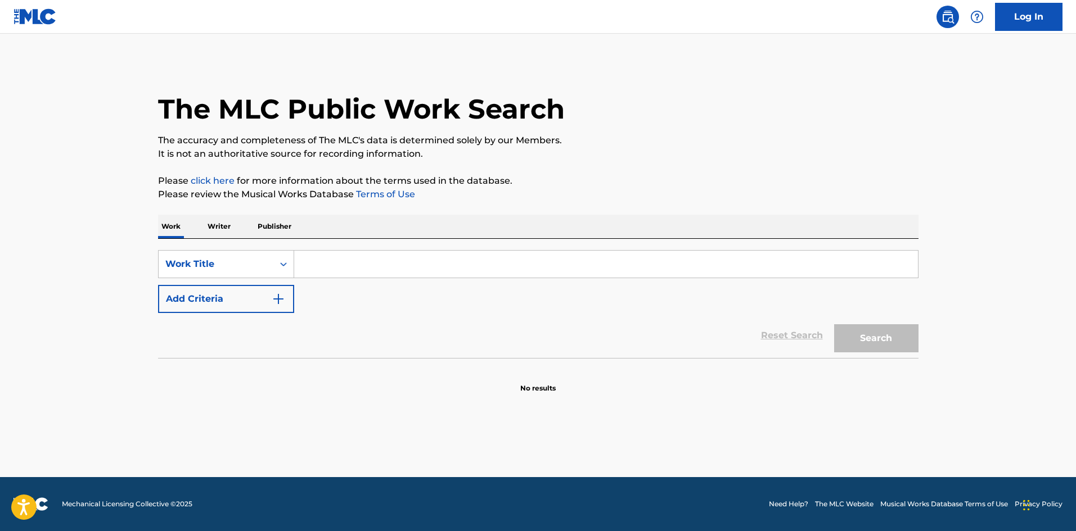
click at [373, 266] on input "Search Form" at bounding box center [606, 264] width 624 height 27
paste input "LA PRENDO"
type input "LA PRENDO"
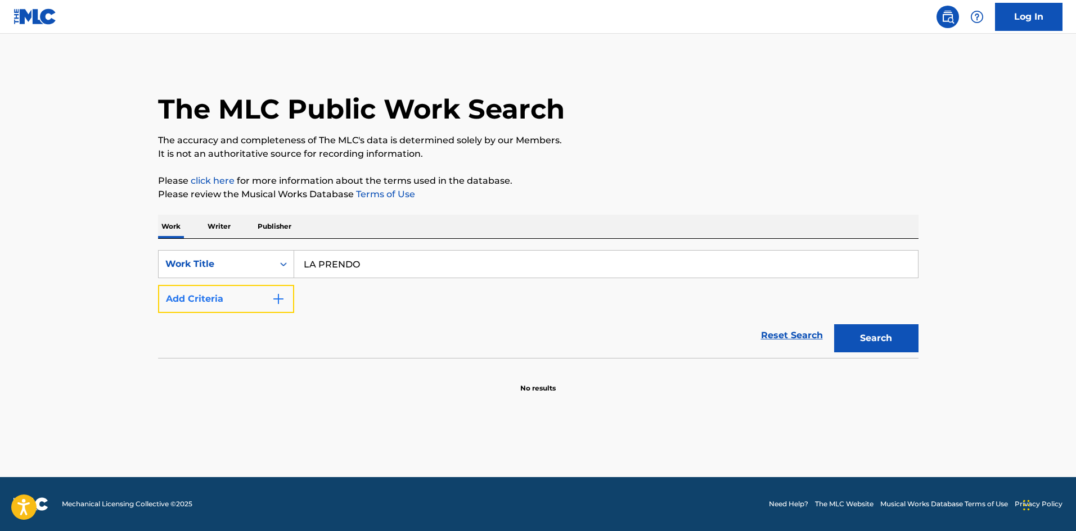
click at [269, 303] on button "Add Criteria" at bounding box center [226, 299] width 136 height 28
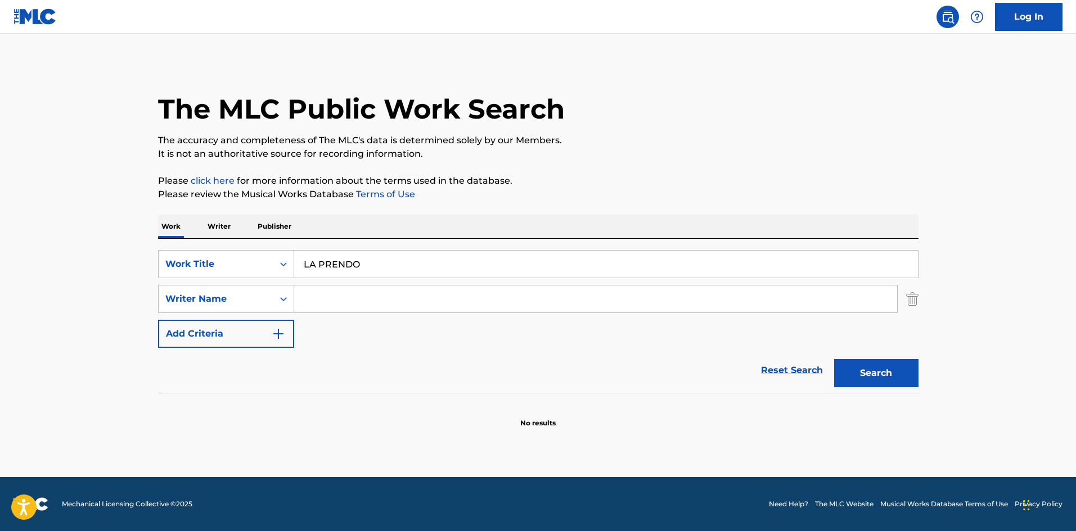
click at [360, 282] on div "SearchWithCriteria2e474999-3357-42e2-bd3b-69cd4430f97e Work Title LA PRENDO Sea…" at bounding box center [538, 299] width 760 height 98
click at [363, 295] on input "Search Form" at bounding box center [595, 299] width 603 height 27
type input "ALBA"
click at [834, 359] on button "Search" at bounding box center [876, 373] width 84 height 28
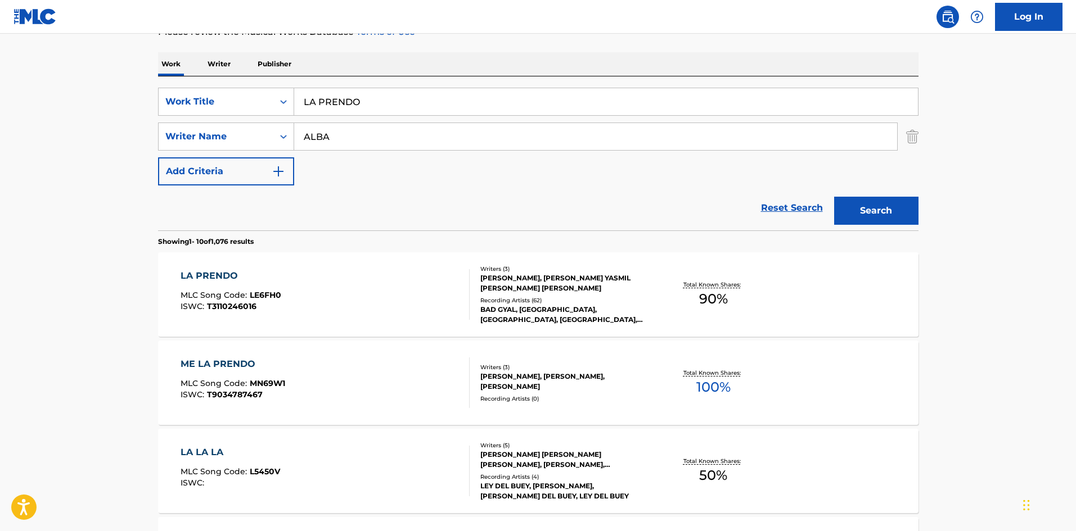
scroll to position [169, 0]
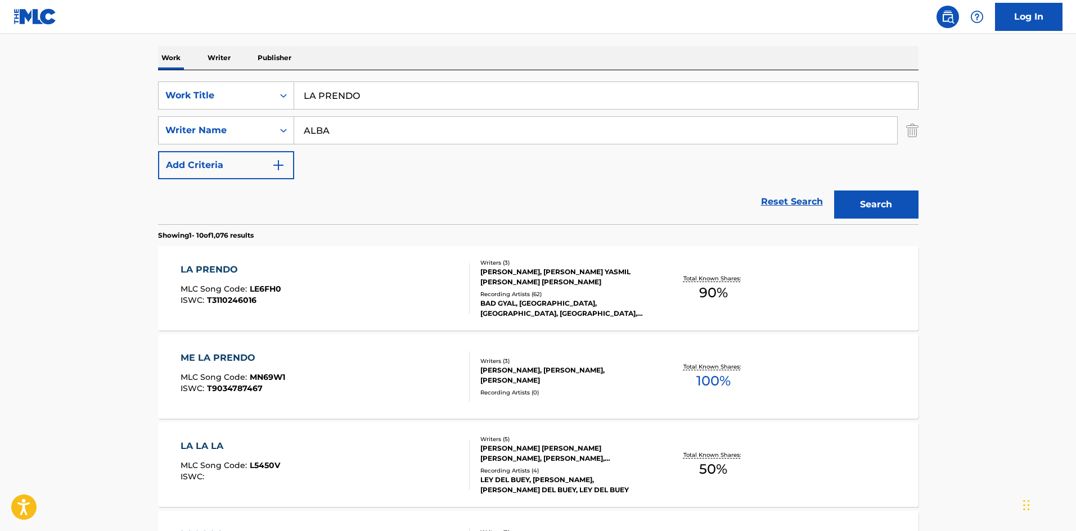
click at [442, 283] on div "LA PRENDO MLC Song Code : LE6FH0 ISWC : T3110246016" at bounding box center [325, 288] width 289 height 51
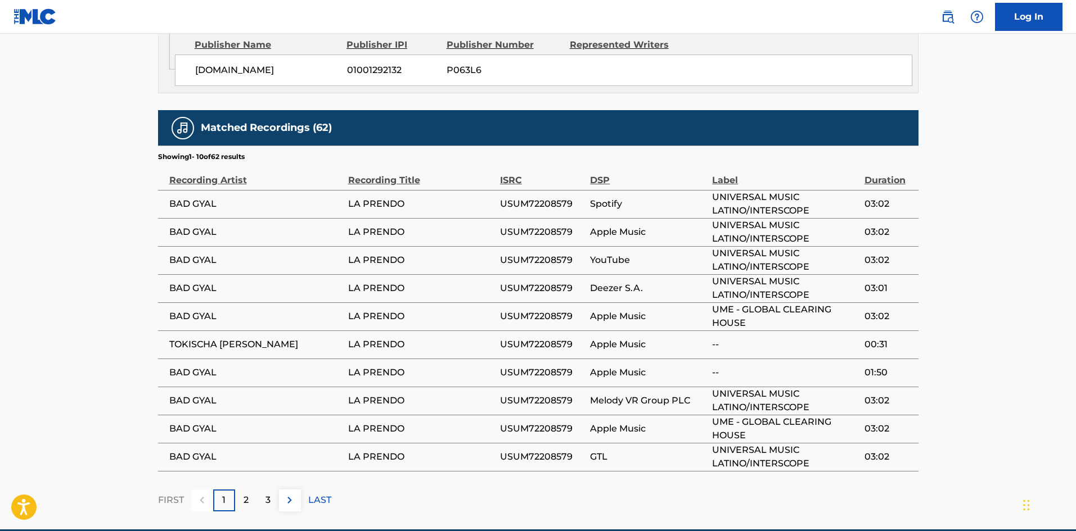
scroll to position [1053, 0]
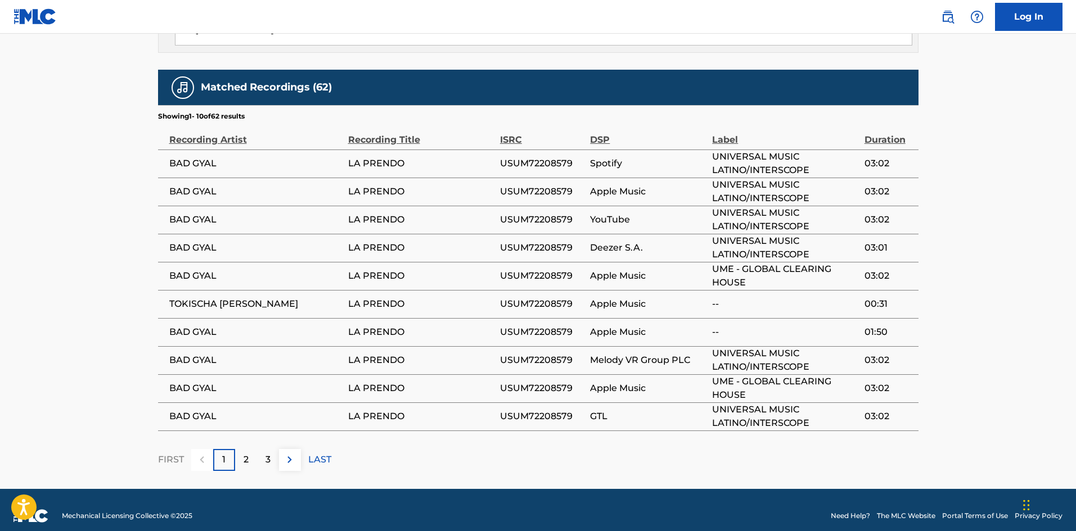
click at [534, 157] on span "USUM72208579" at bounding box center [542, 163] width 84 height 13
copy span "USUM72208579"
drag, startPoint x: 572, startPoint y: 295, endPoint x: 493, endPoint y: 294, distance: 79.3
click at [493, 294] on tr "TOKISCHA MADONNA LA PRENDO USUM72208579 Apple Music -- 00:31" at bounding box center [538, 304] width 760 height 28
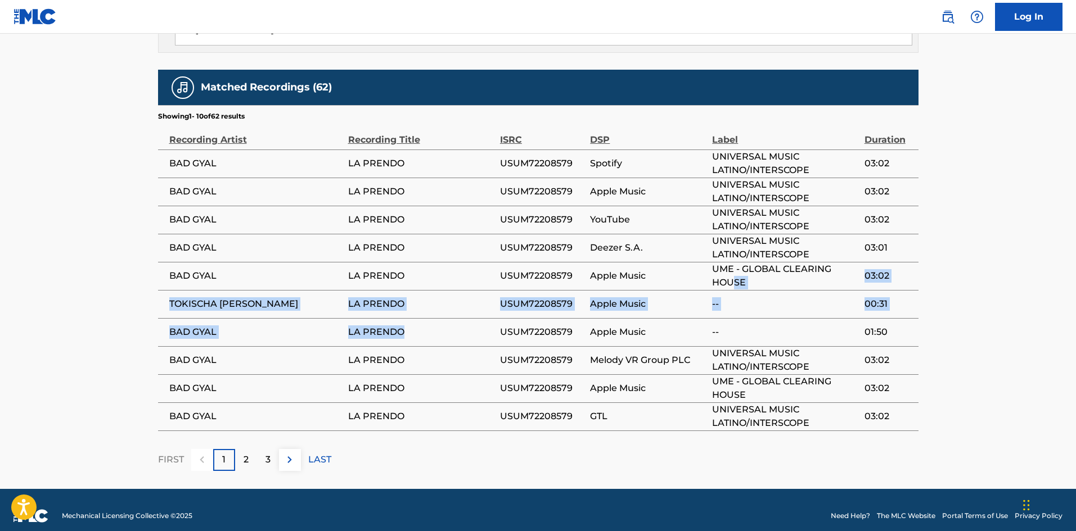
drag, startPoint x: 516, startPoint y: 322, endPoint x: 730, endPoint y: 268, distance: 221.4
click at [730, 268] on tbody "BAD GYAL LA PRENDO USUM72208579 Spotify UNIVERSAL MUSIC LATINO/INTERSCOPE 03:02…" at bounding box center [538, 290] width 760 height 281
drag, startPoint x: 351, startPoint y: 317, endPoint x: 272, endPoint y: 298, distance: 81.6
click at [351, 326] on span "LA PRENDO" at bounding box center [421, 332] width 146 height 13
click at [240, 297] on span "TOKISCHA MADONNA" at bounding box center [255, 303] width 173 height 13
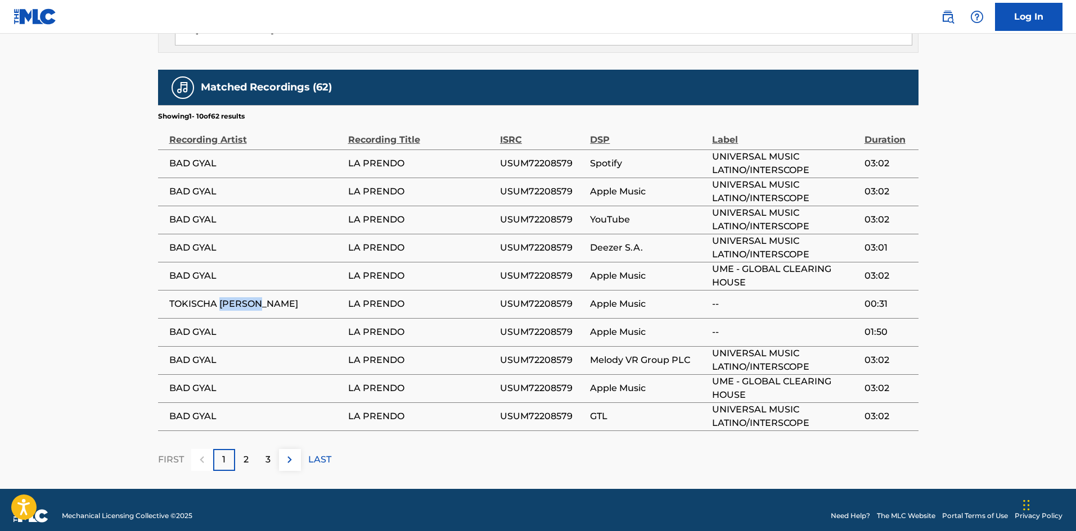
click at [240, 297] on span "TOKISCHA MADONNA" at bounding box center [255, 303] width 173 height 13
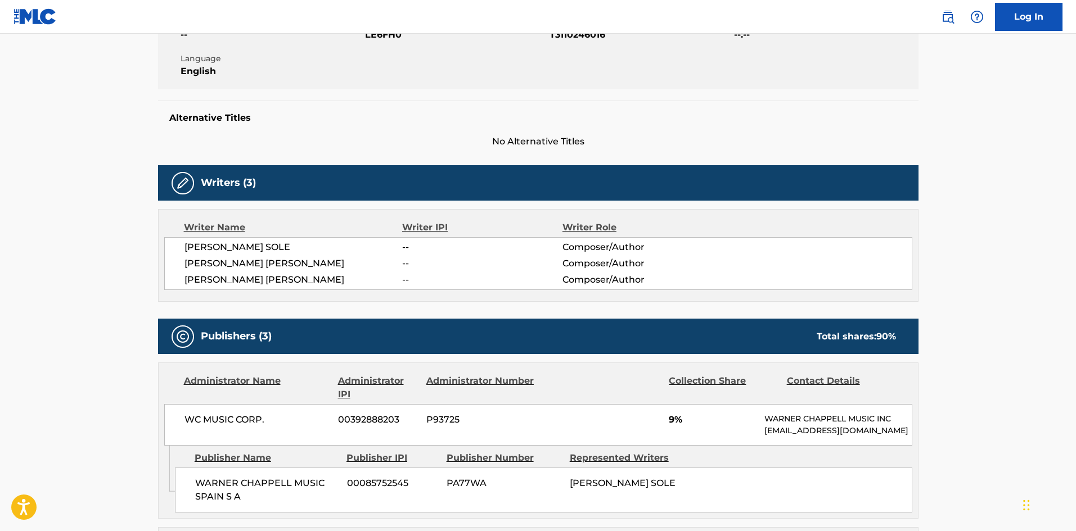
scroll to position [169, 0]
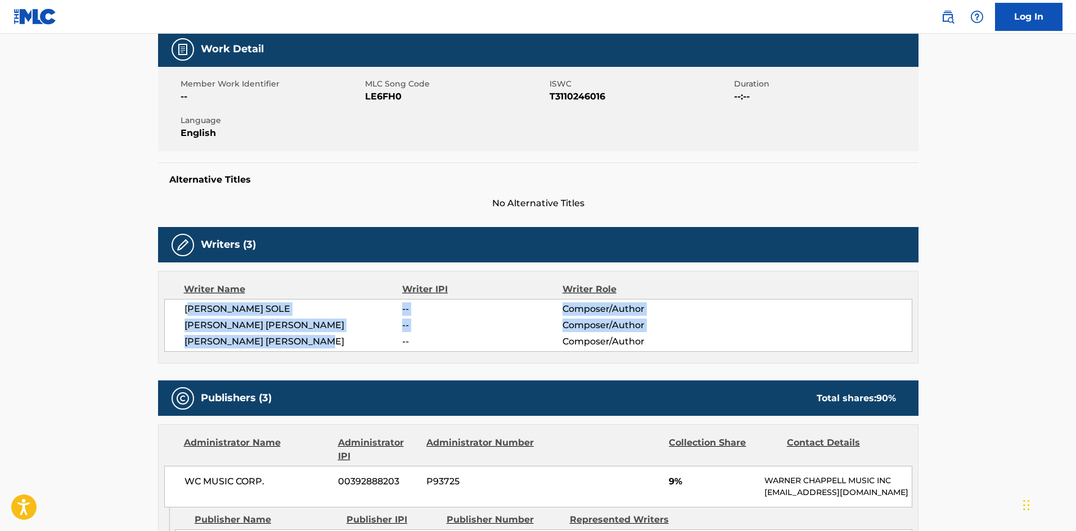
drag, startPoint x: 201, startPoint y: 303, endPoint x: 358, endPoint y: 345, distance: 162.5
click at [358, 345] on div "ALBA FARELO SOLE -- Composer/Author LEONARDO FELIPE YASMIL GARCES -- Composer/A…" at bounding box center [538, 325] width 748 height 53
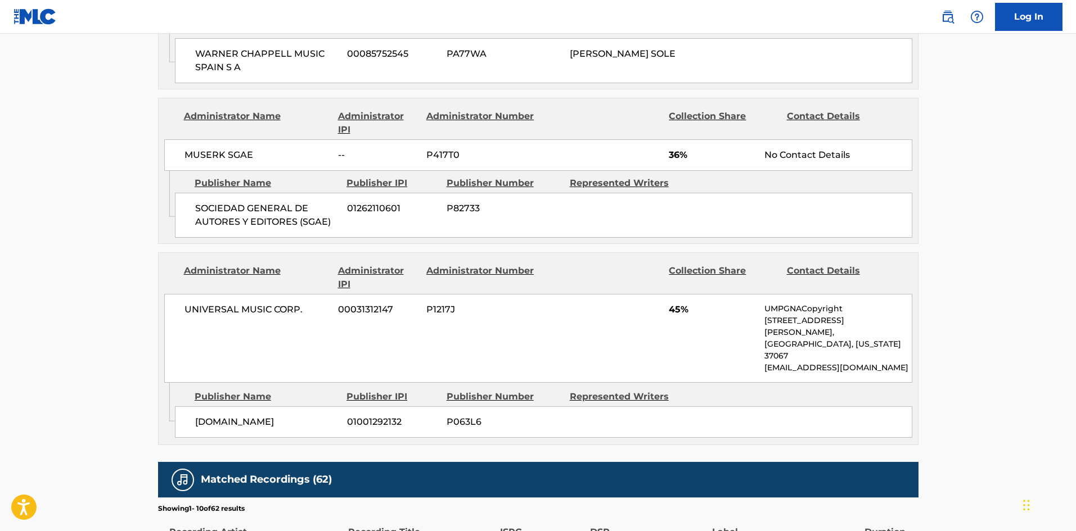
scroll to position [659, 0]
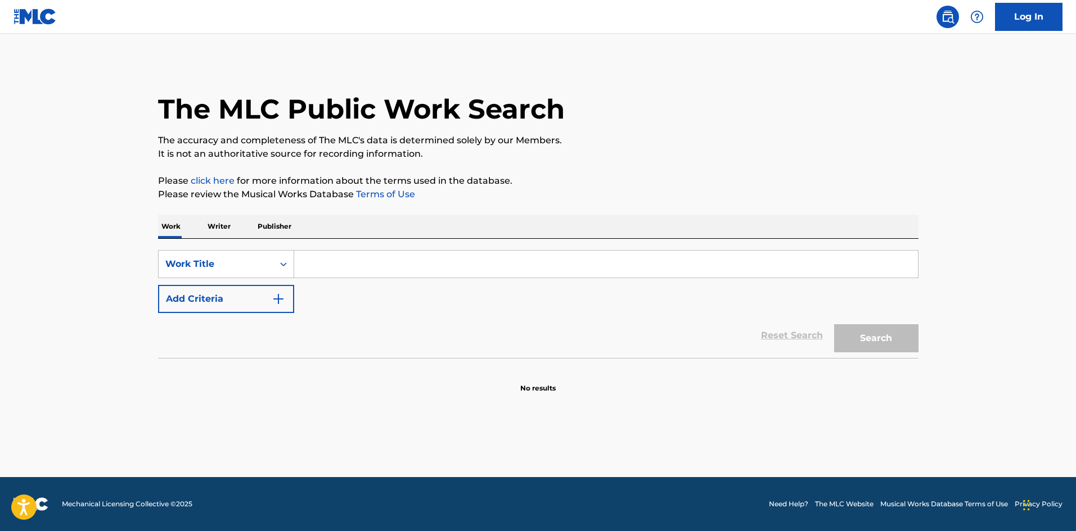
click at [380, 275] on input "Search Form" at bounding box center [606, 264] width 624 height 27
paste input "[PERSON_NAME]"
click at [346, 277] on input "[PERSON_NAME]" at bounding box center [606, 264] width 624 height 27
click at [347, 276] on input "[PERSON_NAME]" at bounding box center [606, 264] width 624 height 27
type input "antagonista"
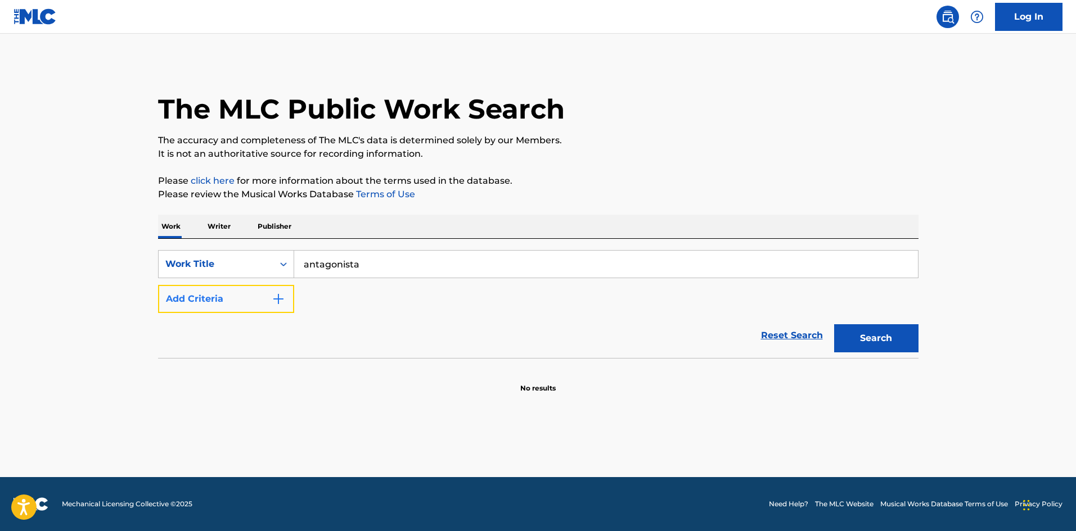
click at [246, 294] on button "Add Criteria" at bounding box center [226, 299] width 136 height 28
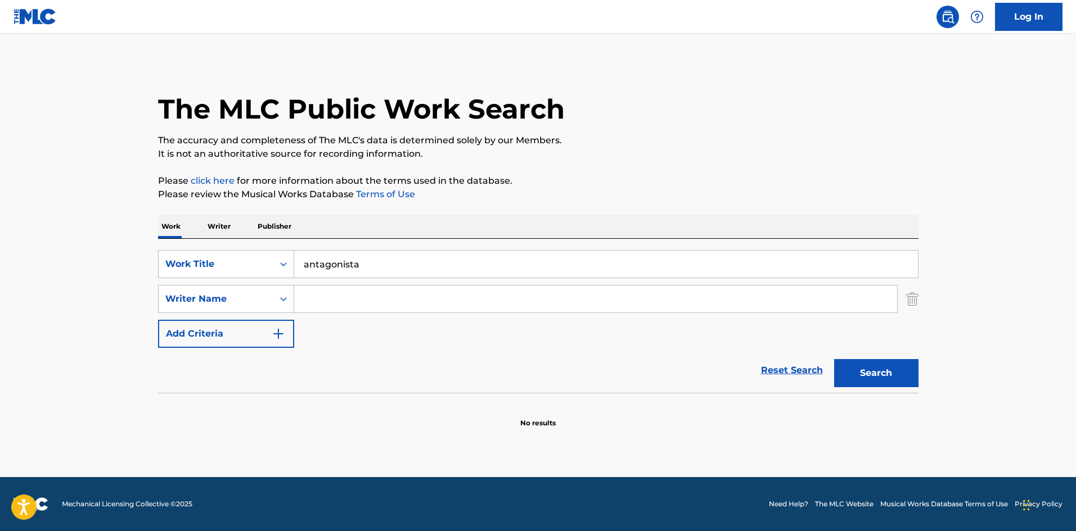
click at [357, 290] on input "Search Form" at bounding box center [595, 299] width 603 height 27
type input "[PERSON_NAME]"
click at [834, 359] on button "Search" at bounding box center [876, 373] width 84 height 28
click at [856, 368] on button "Search" at bounding box center [876, 373] width 84 height 28
click at [367, 310] on input "[PERSON_NAME]" at bounding box center [595, 299] width 603 height 27
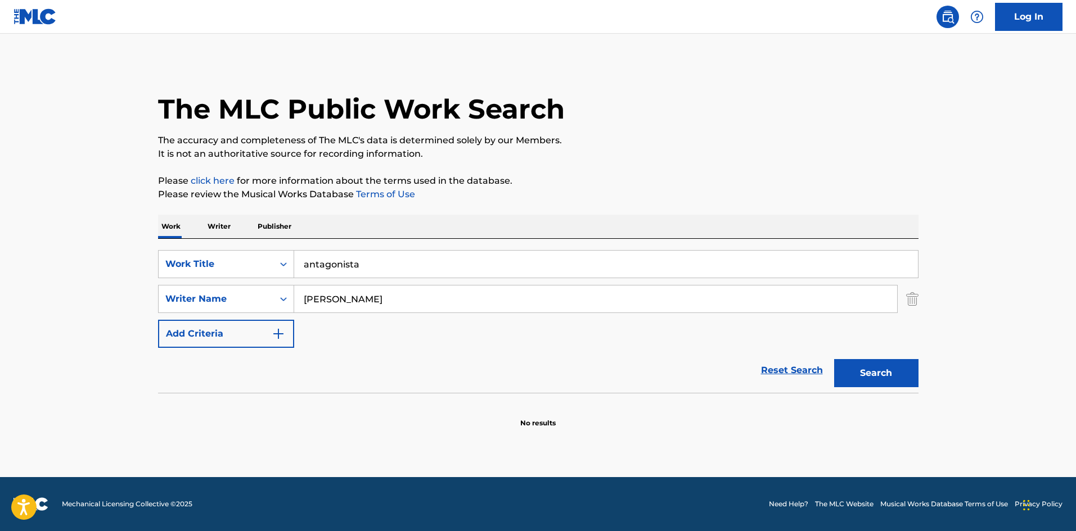
click at [367, 310] on input "[PERSON_NAME]" at bounding box center [595, 299] width 603 height 27
click at [197, 231] on div "Work Writer Publisher" at bounding box center [538, 227] width 760 height 24
click at [217, 228] on p "Writer" at bounding box center [219, 227] width 30 height 24
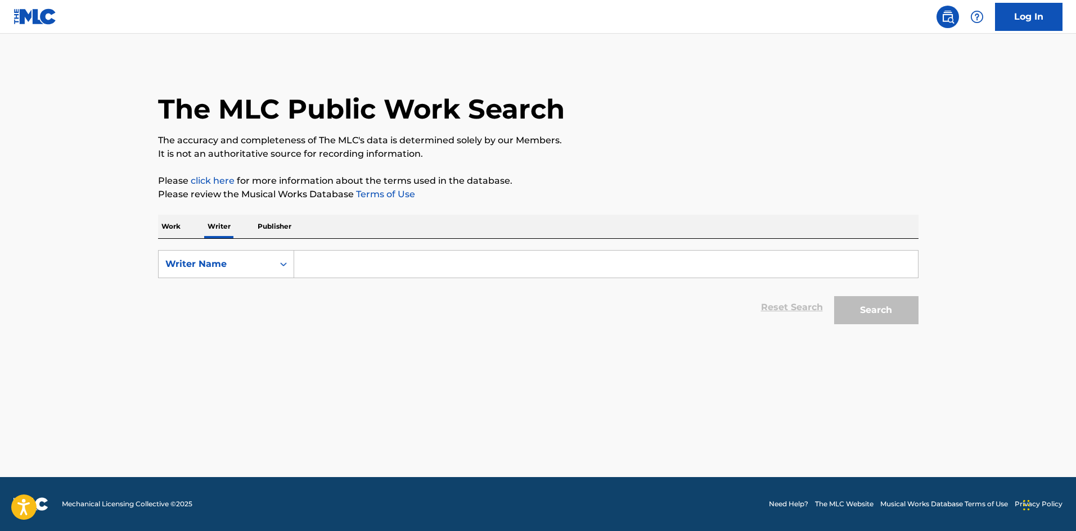
click at [414, 269] on input "Search Form" at bounding box center [606, 264] width 624 height 27
type input "B"
type input "[PERSON_NAME]"
click at [834, 296] on button "Search" at bounding box center [876, 310] width 84 height 28
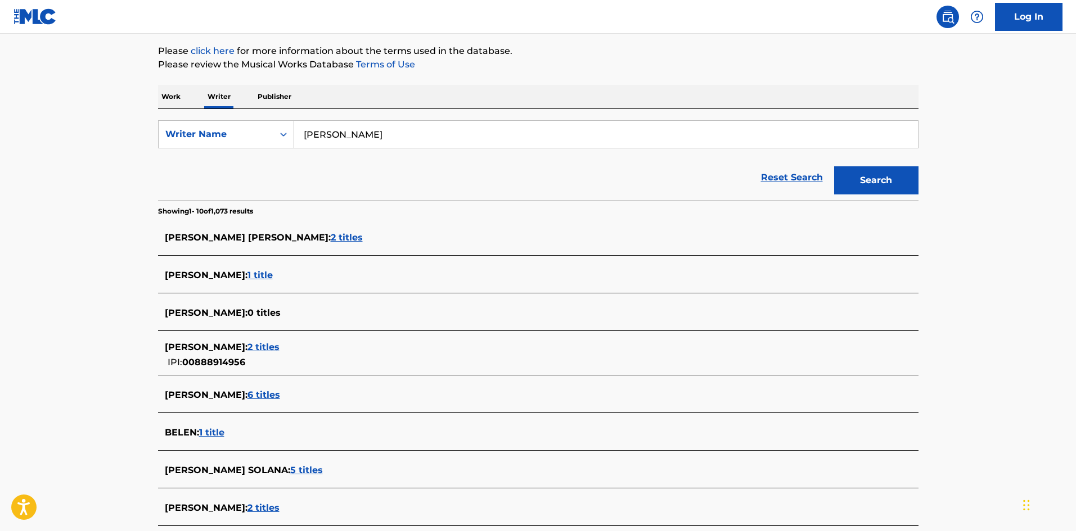
scroll to position [112, 0]
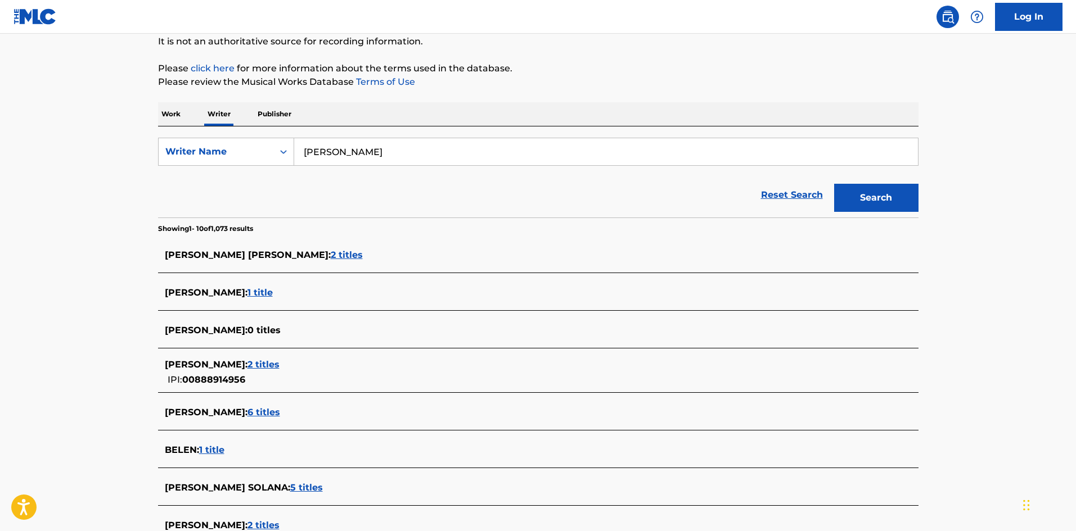
click at [178, 109] on p "Work" at bounding box center [171, 114] width 26 height 24
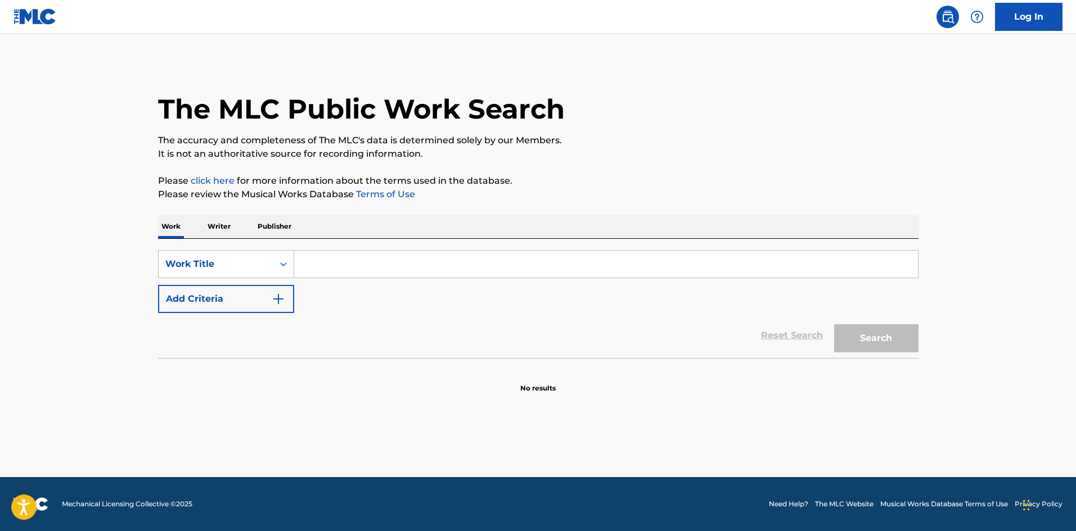
click at [359, 260] on input "Search Form" at bounding box center [606, 264] width 624 height 27
type input "VENENO"
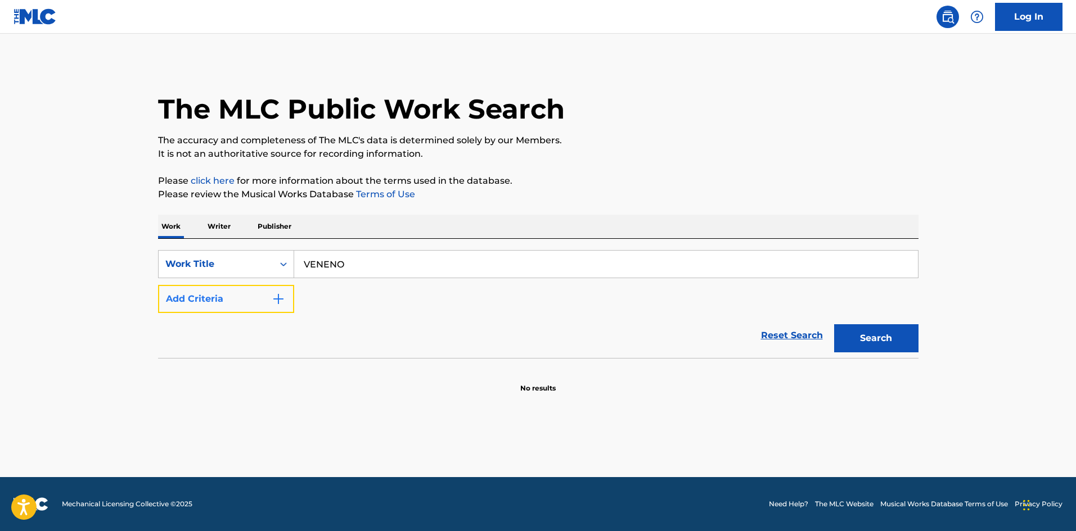
click at [224, 293] on button "Add Criteria" at bounding box center [226, 299] width 136 height 28
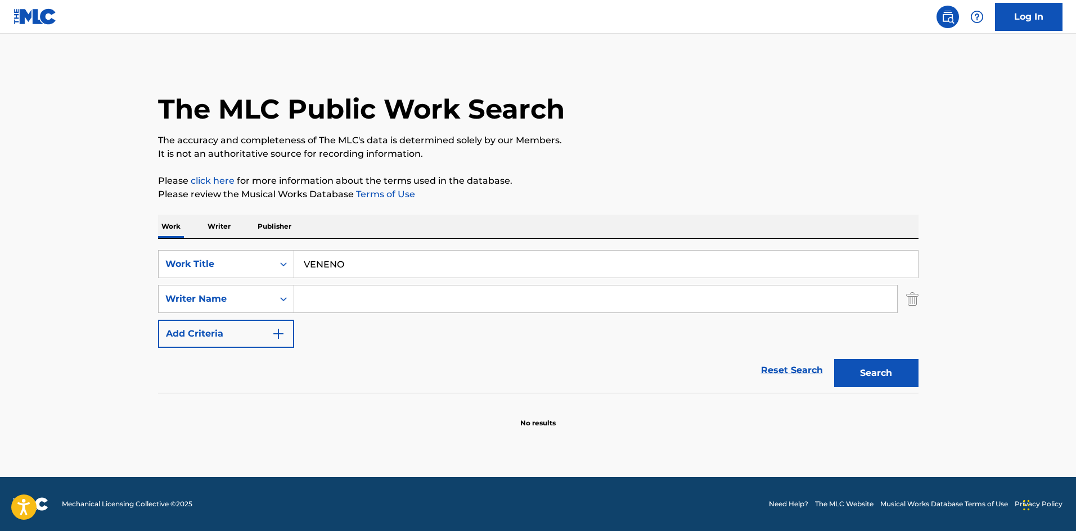
click at [324, 297] on input "Search Form" at bounding box center [595, 299] width 603 height 27
type input "DE LA OSSA"
click at [834, 359] on button "Search" at bounding box center [876, 373] width 84 height 28
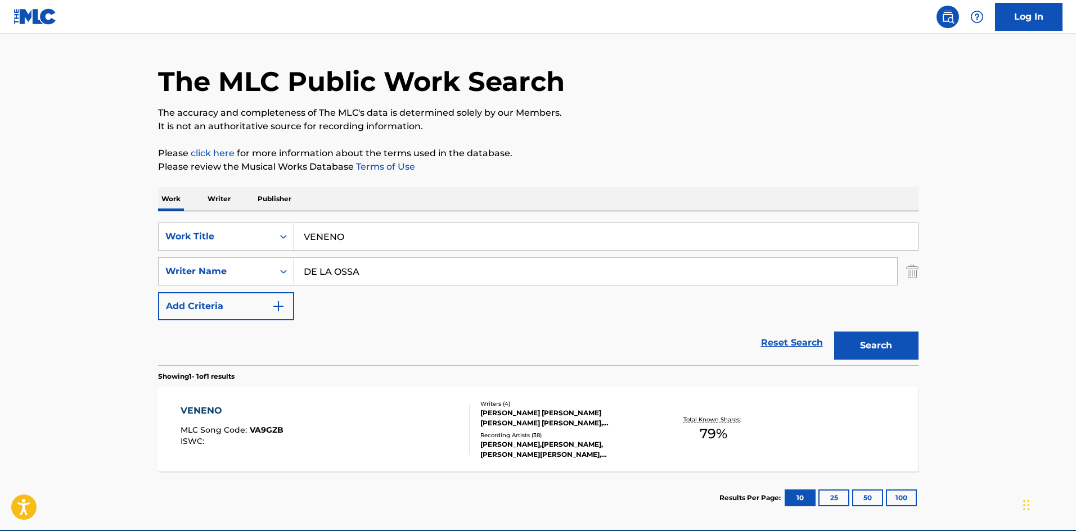
scroll to position [80, 0]
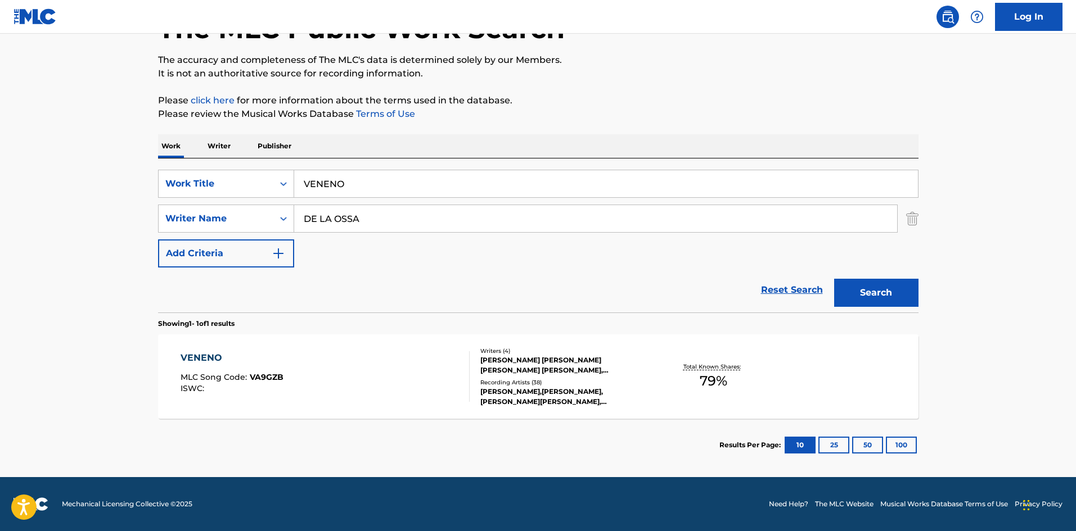
click at [378, 382] on div "VENENO MLC Song Code : VA9GZB ISWC :" at bounding box center [325, 376] width 289 height 51
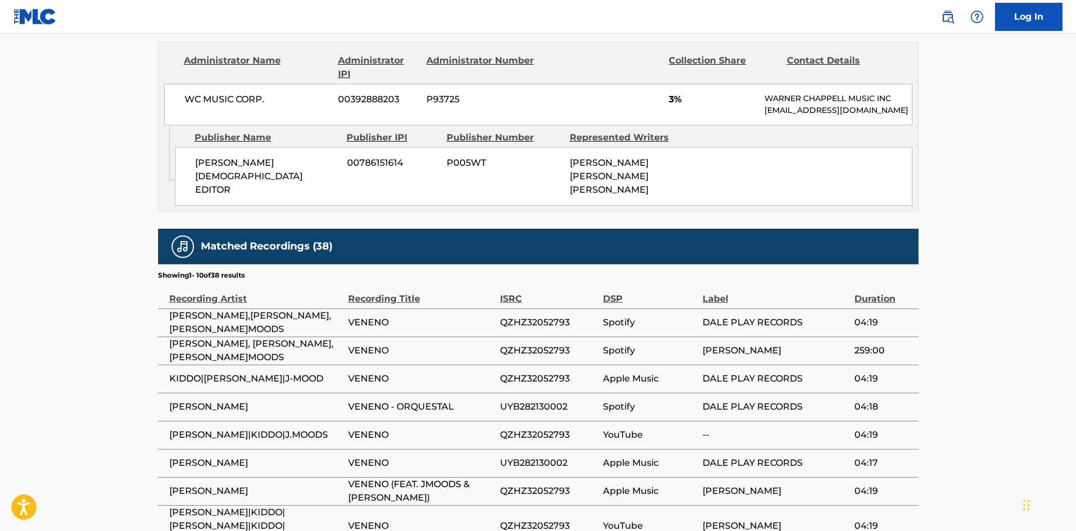
scroll to position [1371, 0]
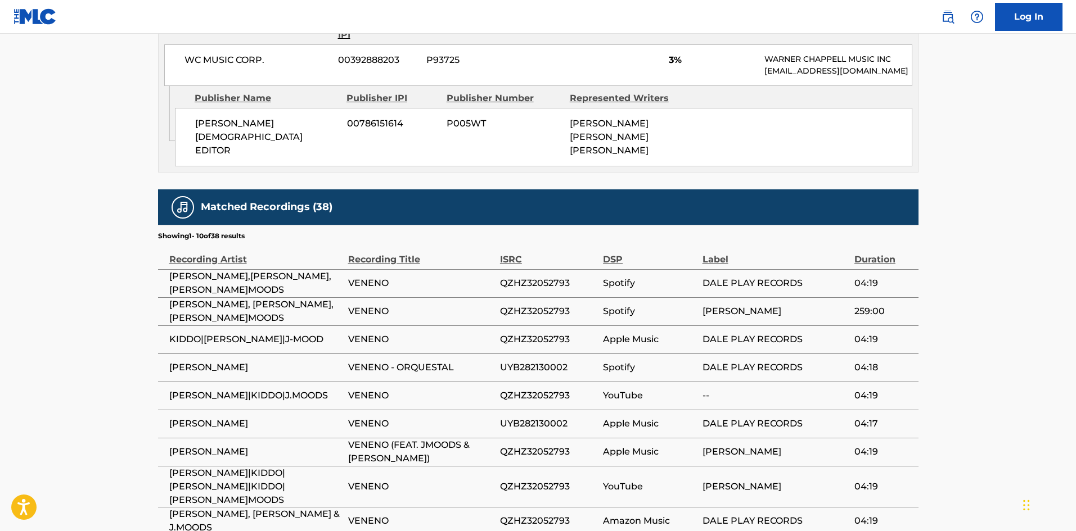
click at [540, 277] on span "QZHZ32052793" at bounding box center [548, 283] width 97 height 13
copy span "QZHZ32052793"
click at [217, 389] on span "[PERSON_NAME]|KIDDO|J.MOODS" at bounding box center [255, 395] width 173 height 13
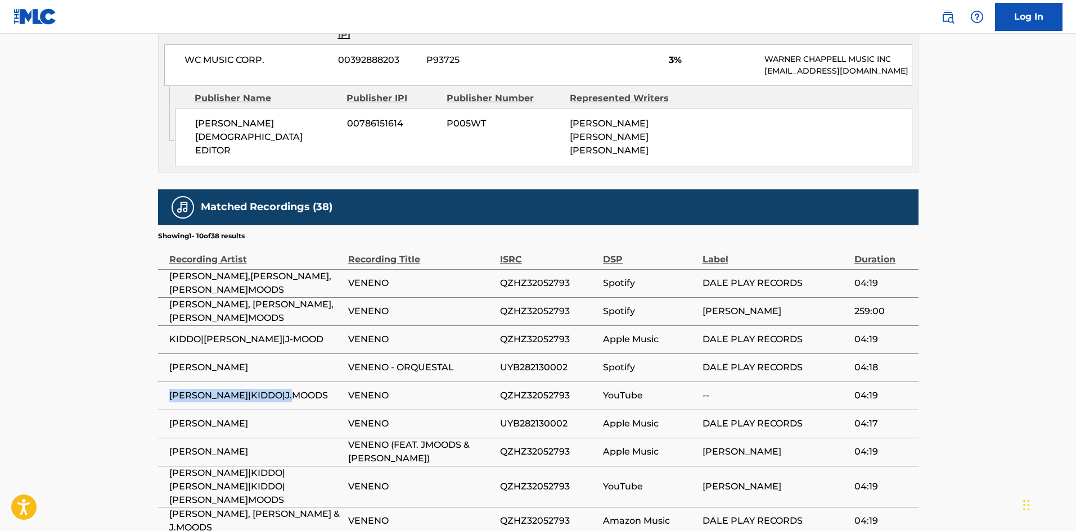
drag, startPoint x: 169, startPoint y: 261, endPoint x: 327, endPoint y: 258, distance: 158.1
click at [327, 389] on span "[PERSON_NAME]|KIDDO|J.MOODS" at bounding box center [255, 395] width 173 height 13
drag, startPoint x: 277, startPoint y: 265, endPoint x: 408, endPoint y: 261, distance: 131.1
click at [405, 389] on span "VENENO" at bounding box center [421, 395] width 146 height 13
drag, startPoint x: 329, startPoint y: 259, endPoint x: 170, endPoint y: 260, distance: 159.1
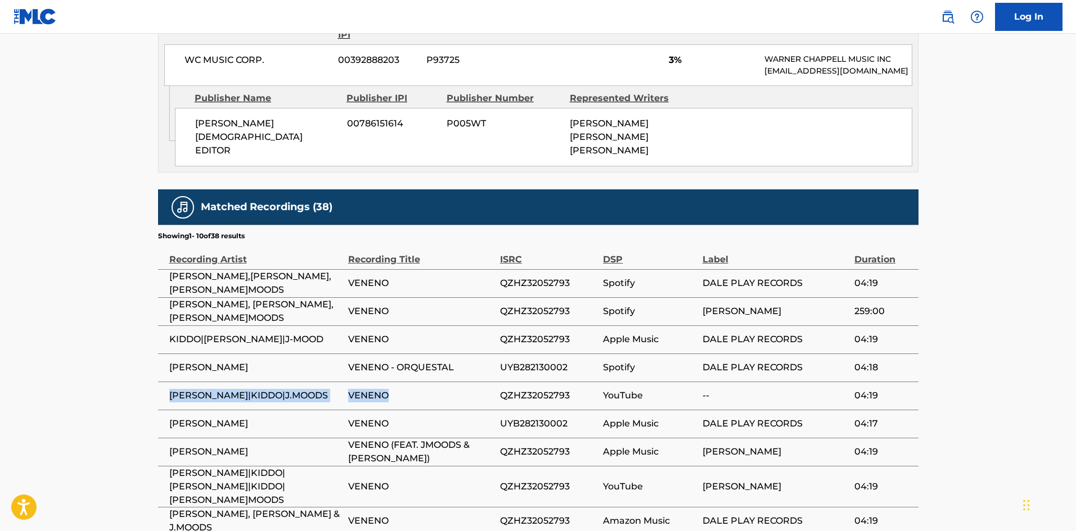
click at [170, 382] on tr "[PERSON_NAME]|KIDDO|J.MOODS VENENO QZHZ32052793 YouTube -- 04:19" at bounding box center [538, 396] width 760 height 28
copy tr "[PERSON_NAME]|KIDDO|J.MOODS VENENO"
click at [547, 277] on span "QZHZ32052793" at bounding box center [548, 283] width 97 height 13
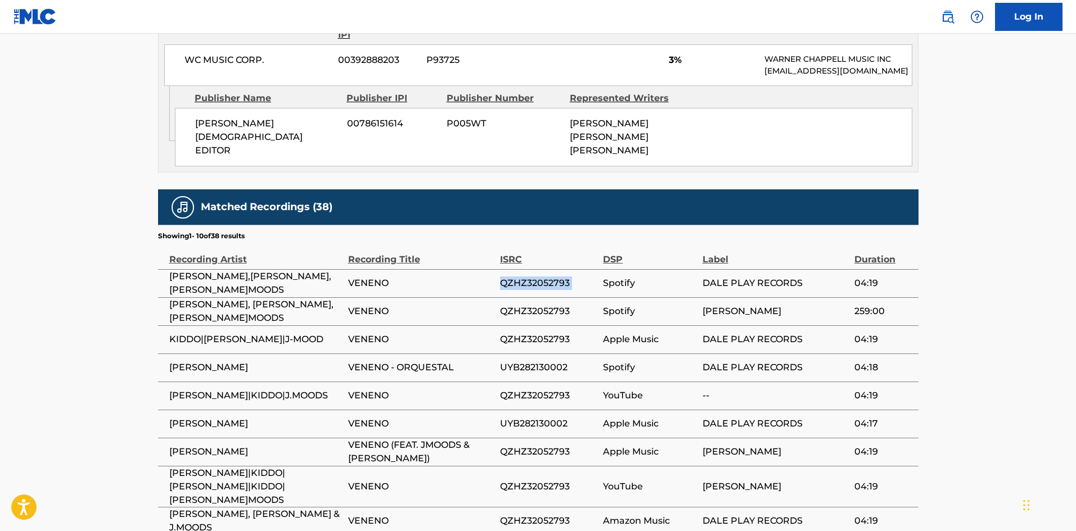
copy div "QZHZ32052793"
click at [536, 361] on span "UYB282130002" at bounding box center [548, 367] width 97 height 13
copy div "UYB282130002"
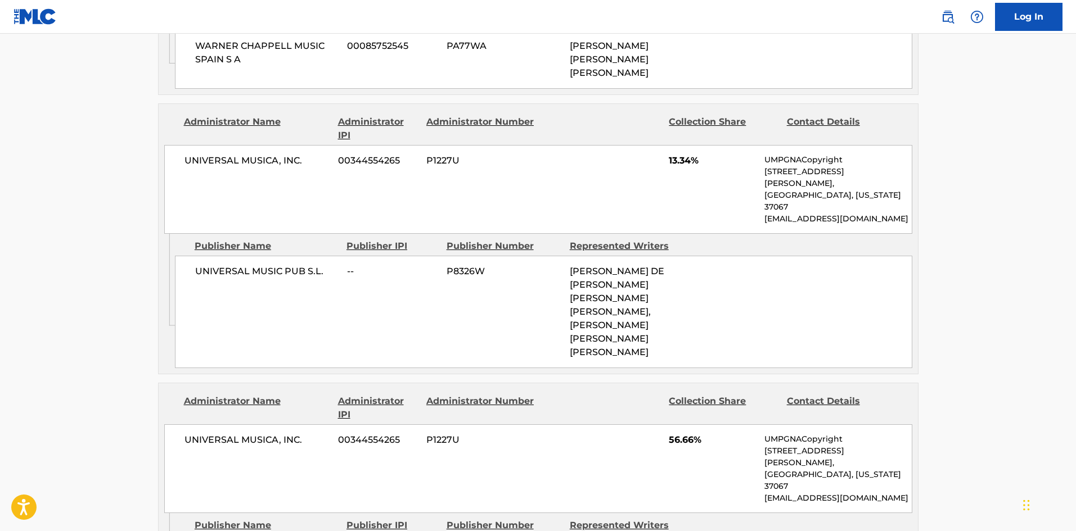
scroll to position [731, 0]
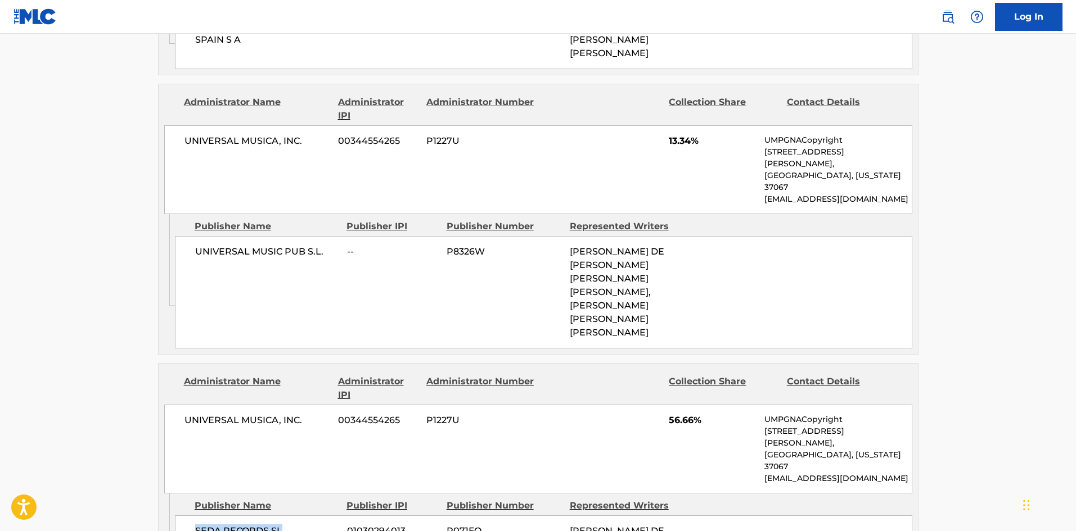
drag, startPoint x: 287, startPoint y: 430, endPoint x: 197, endPoint y: 431, distance: 90.5
click at [197, 525] on span "SEDA RECORDS SL" at bounding box center [266, 531] width 143 height 13
copy span "SEDA RECORDS SL"
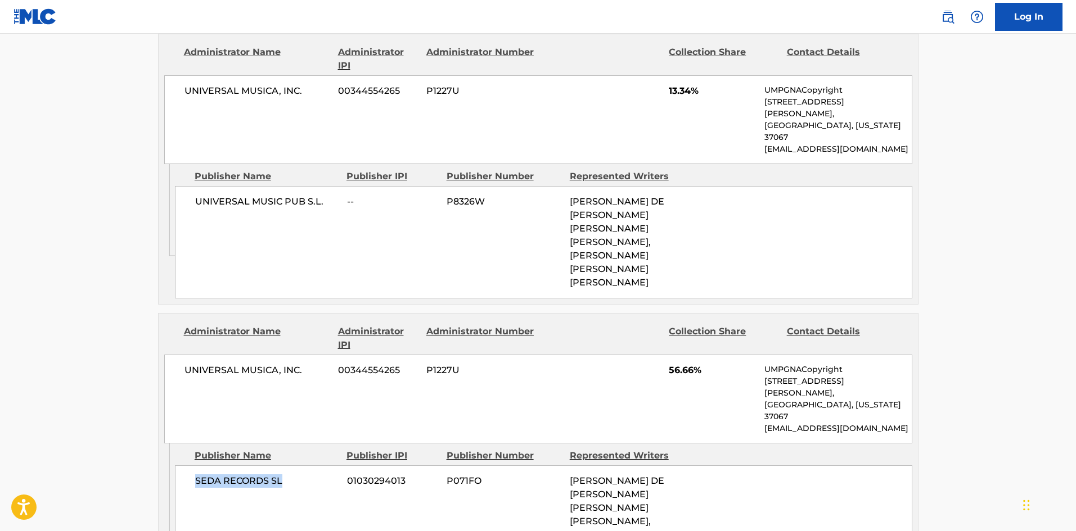
scroll to position [809, 0]
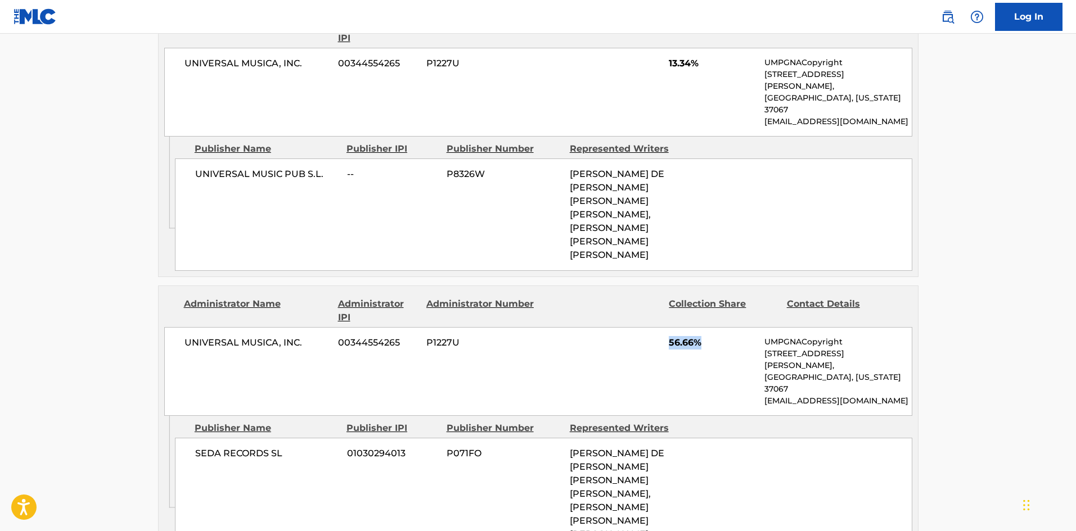
drag, startPoint x: 691, startPoint y: 270, endPoint x: 640, endPoint y: 271, distance: 51.2
click at [640, 327] on div "UNIVERSAL MUSICA, INC. 00344554265 P1227U 56.66% UMPGNACopyright [STREET_ADDRES…" at bounding box center [538, 371] width 748 height 89
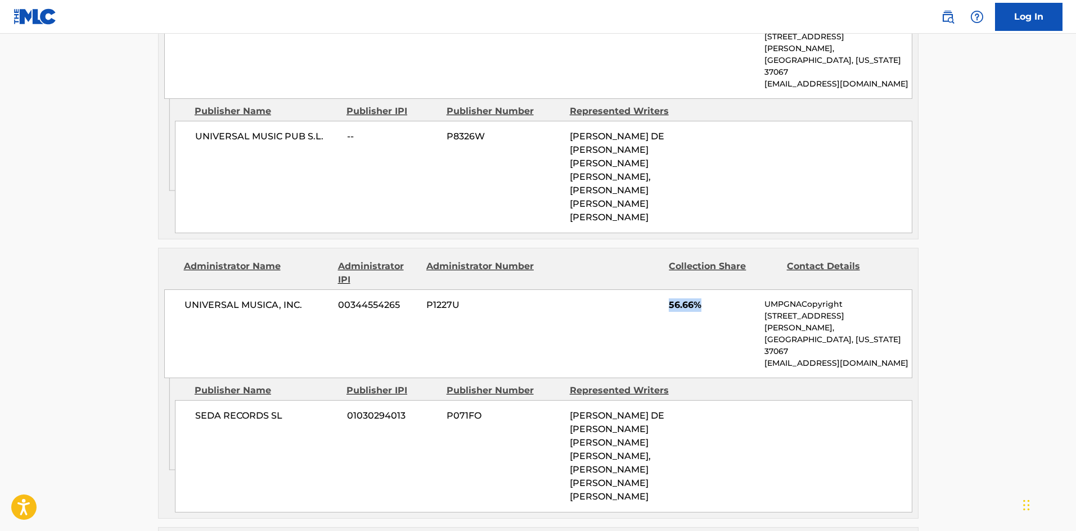
scroll to position [696, 0]
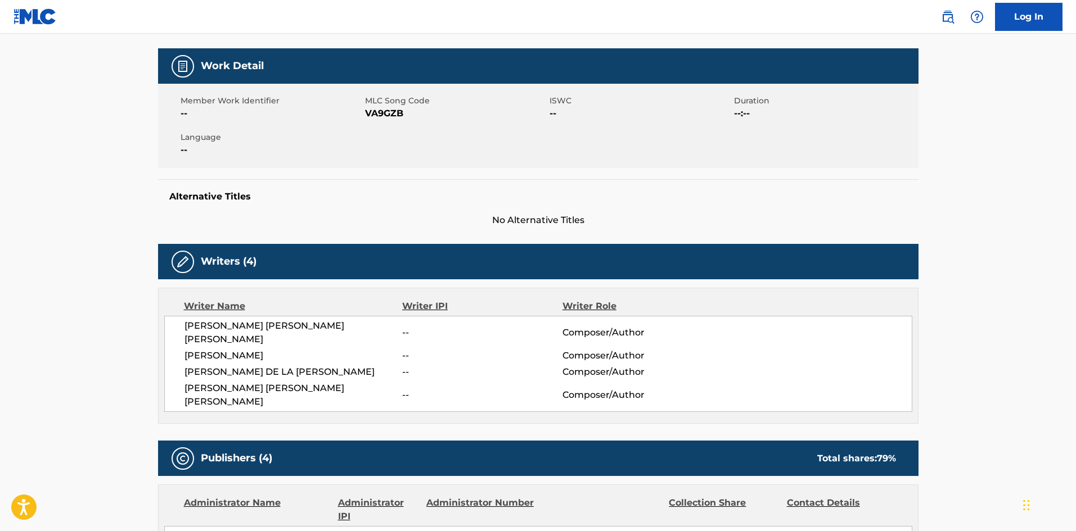
scroll to position [0, 0]
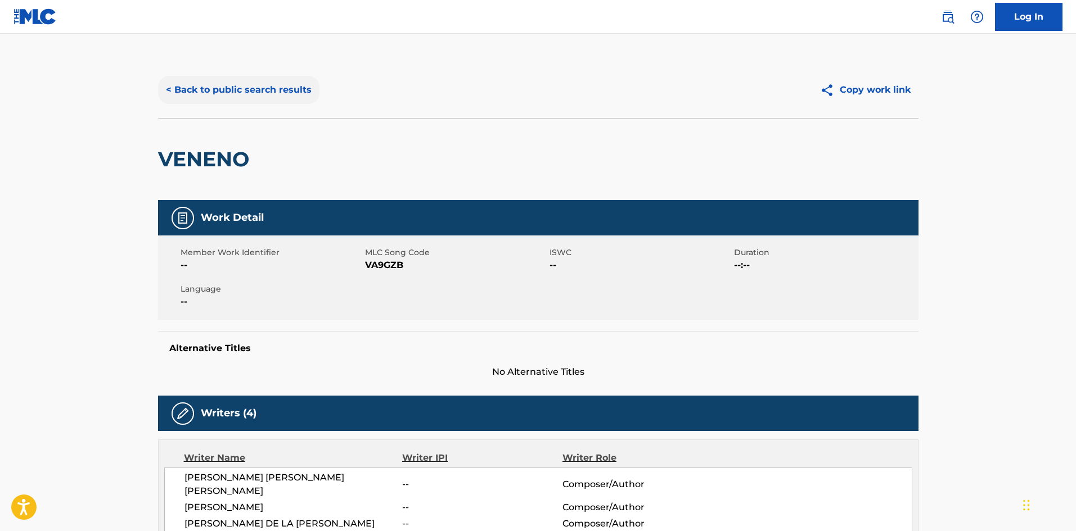
click at [261, 94] on button "< Back to public search results" at bounding box center [238, 90] width 161 height 28
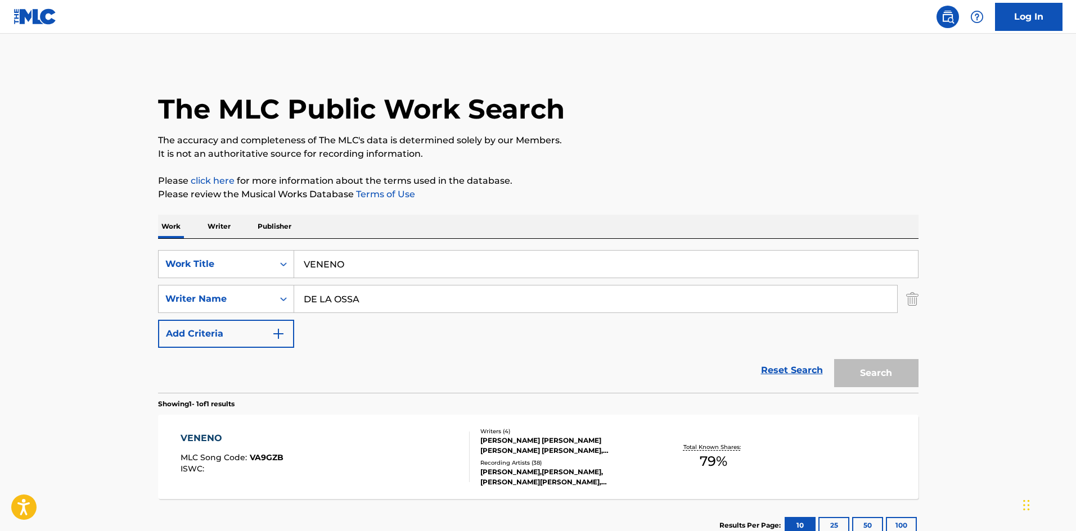
scroll to position [16, 0]
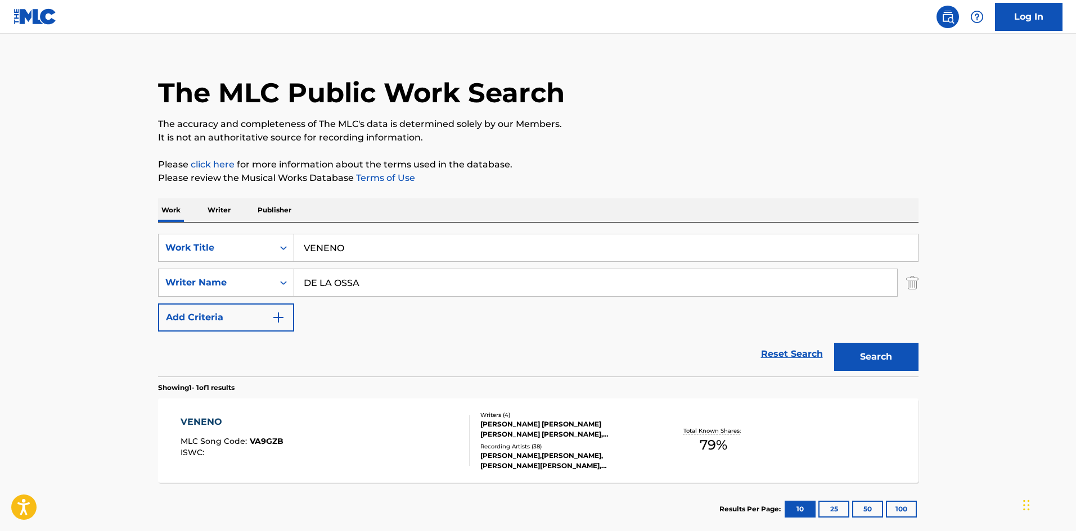
click at [359, 248] on input "VENENO" at bounding box center [606, 248] width 624 height 27
paste input "LA PLACITA"
type input "LA PLACITA"
click at [892, 362] on button "Search" at bounding box center [876, 357] width 84 height 28
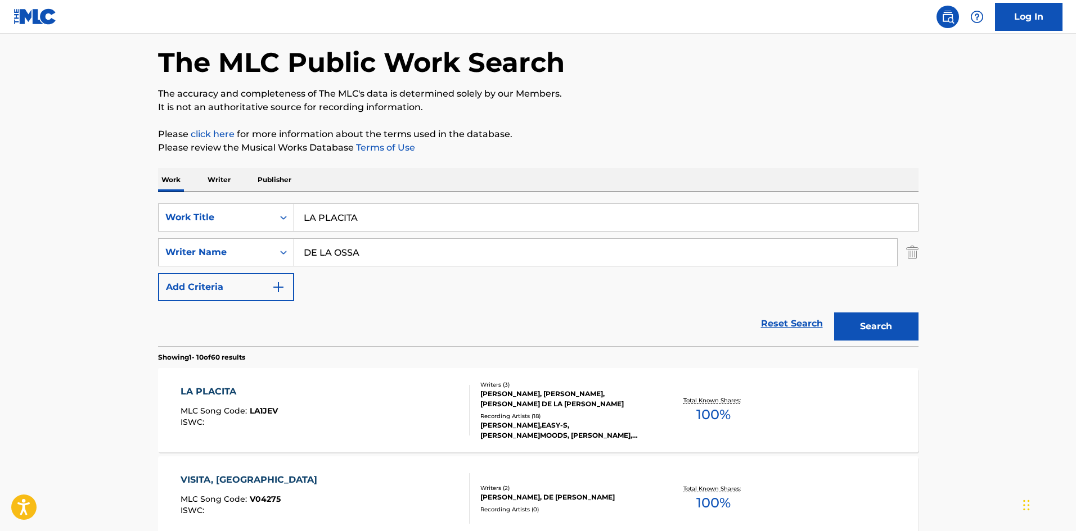
scroll to position [0, 0]
